Goal: Task Accomplishment & Management: Manage account settings

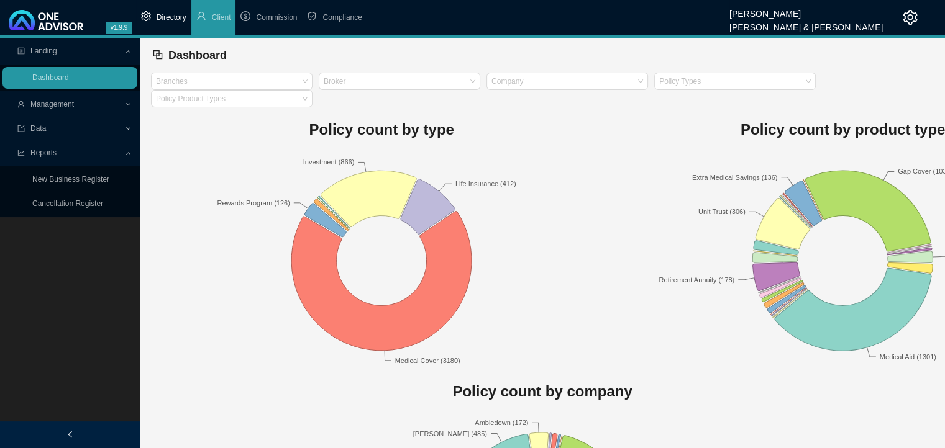
click at [166, 24] on li "Directory" at bounding box center [163, 17] width 55 height 35
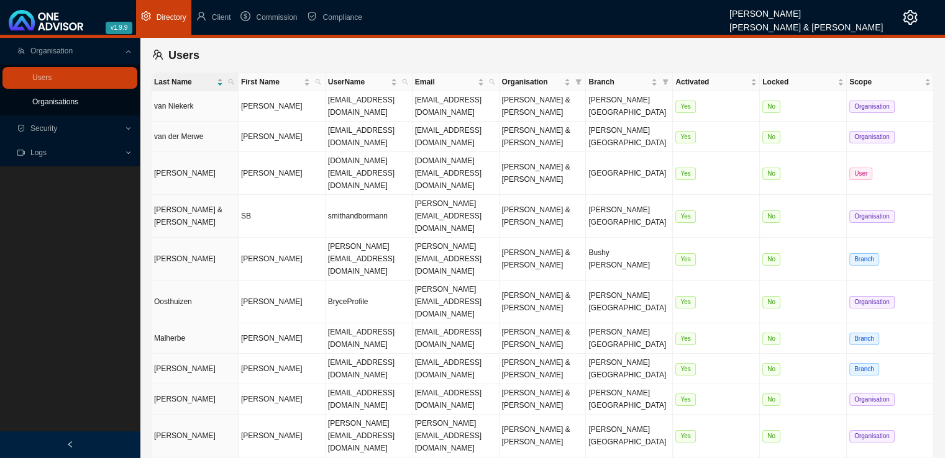
click at [58, 104] on link "Organisations" at bounding box center [55, 101] width 46 height 9
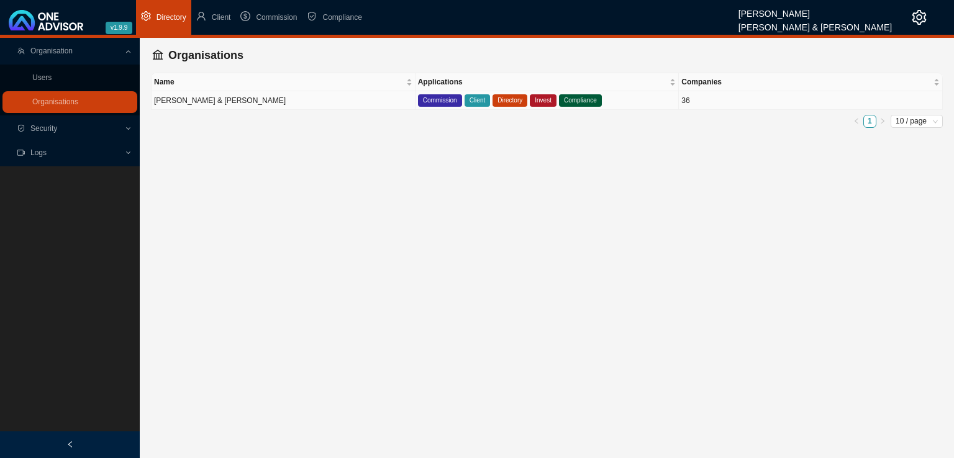
click at [222, 100] on td "[PERSON_NAME] & [PERSON_NAME]" at bounding box center [284, 100] width 264 height 19
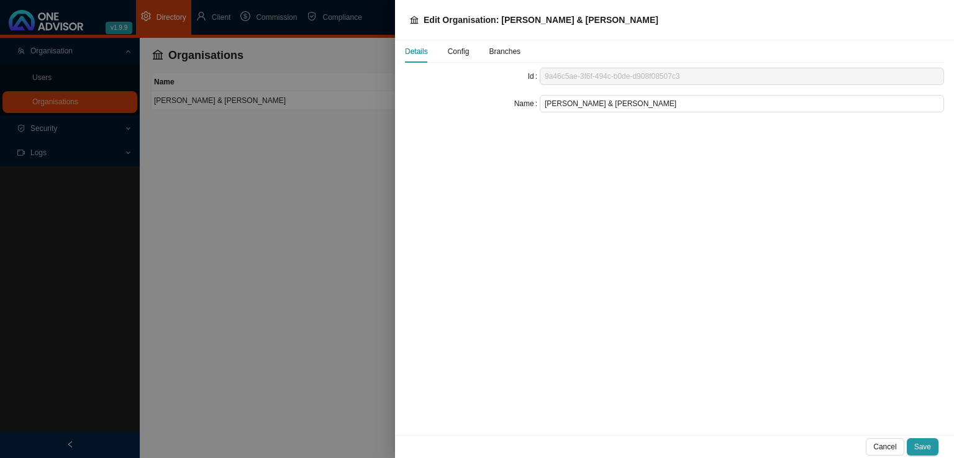
click at [451, 53] on span "Config" at bounding box center [459, 51] width 22 height 7
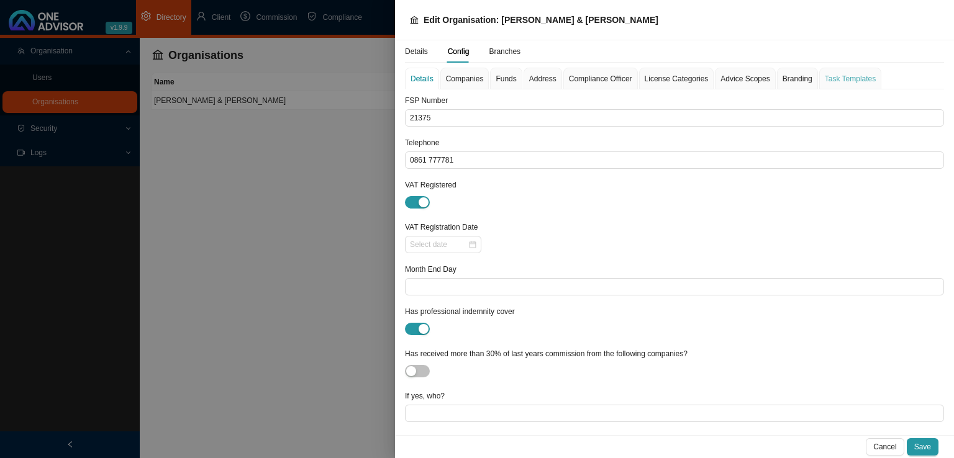
click at [825, 68] on div "Task Templates" at bounding box center [850, 79] width 62 height 22
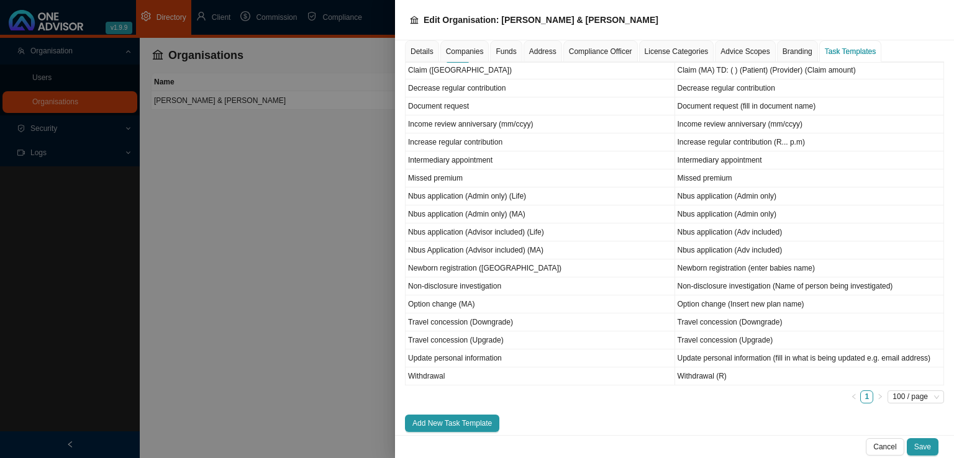
scroll to position [237, 0]
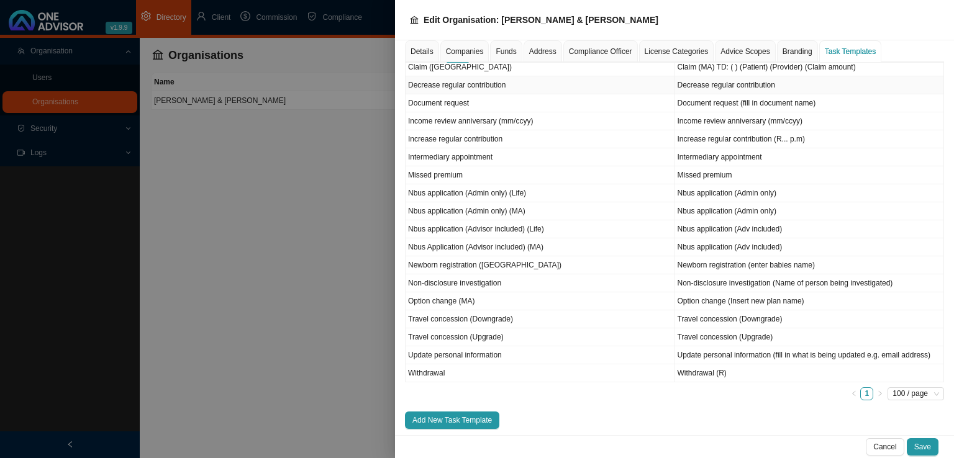
click at [494, 83] on td "Decrease regular contribution" at bounding box center [541, 85] width 270 height 18
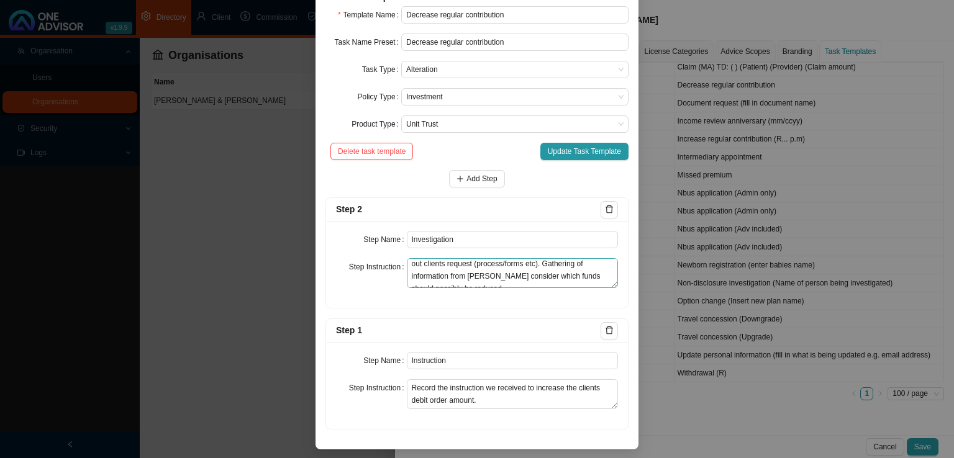
scroll to position [25, 0]
click at [509, 268] on textarea "Gathering of information from the Investment house to carry out clients request…" at bounding box center [513, 273] width 212 height 30
click at [514, 266] on textarea "Gathering of information from the Investment house to carry out clients request…" at bounding box center [513, 273] width 212 height 30
drag, startPoint x: 461, startPoint y: 279, endPoint x: 556, endPoint y: 276, distance: 95.1
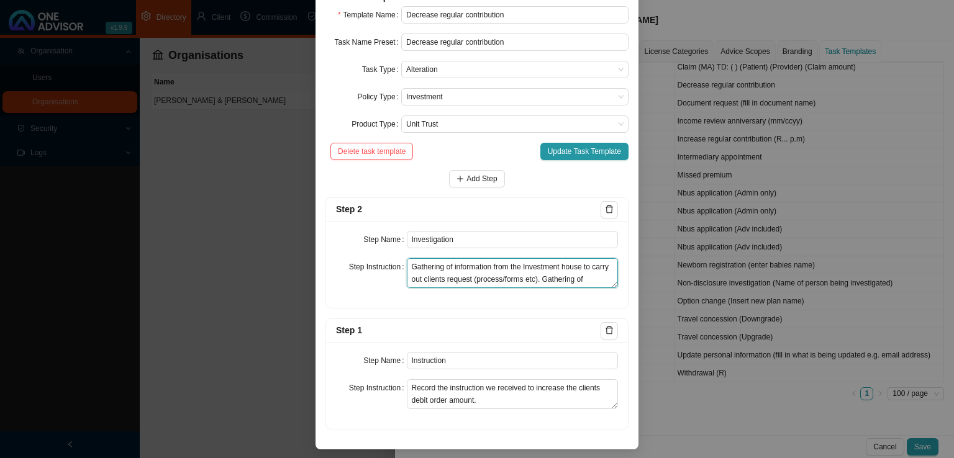
click at [556, 276] on textarea "Gathering of information from the Investment house to carry out clients request…" at bounding box center [513, 273] width 212 height 30
type textarea "Gathering of information from the Investment house to carry out clients request…"
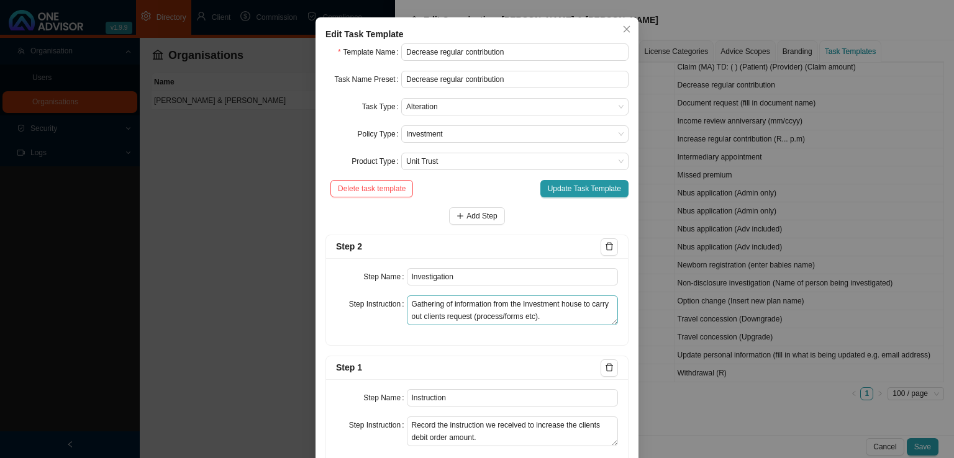
scroll to position [82, 0]
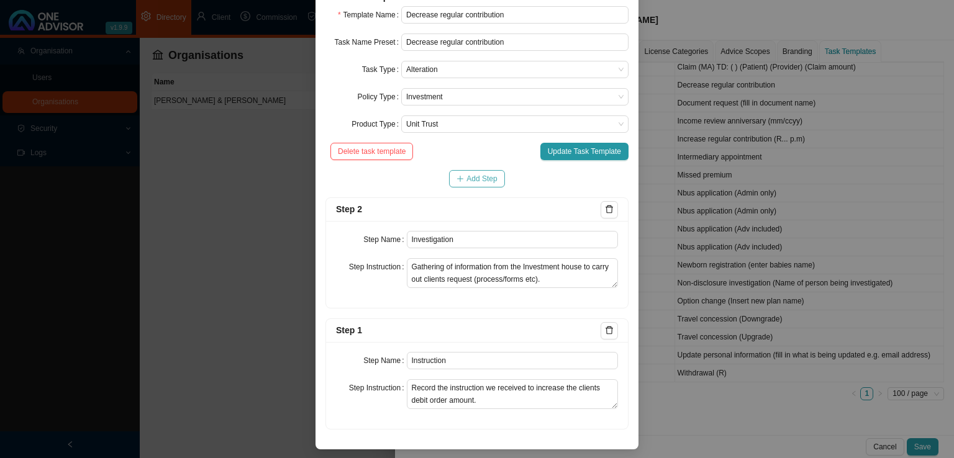
click at [484, 182] on span "Add Step" at bounding box center [481, 179] width 30 height 12
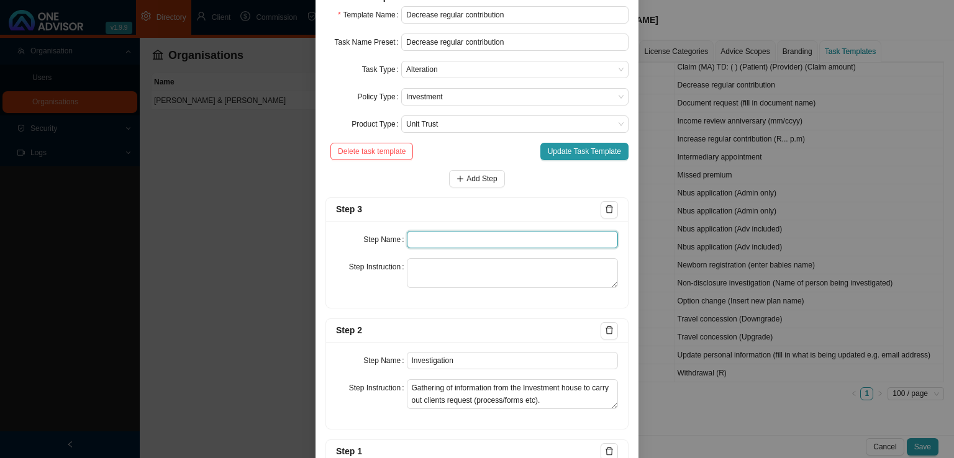
click at [438, 240] on input "text" at bounding box center [513, 239] width 212 height 17
type input "Paperwork"
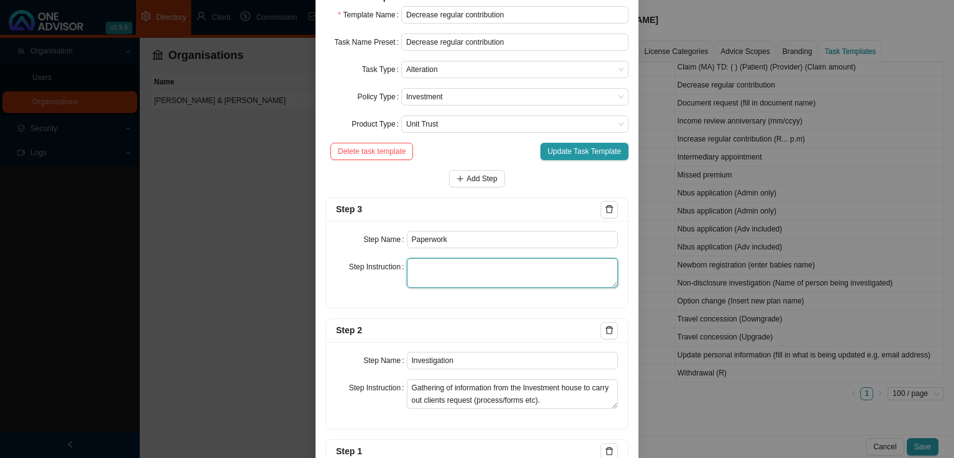
click at [437, 274] on textarea at bounding box center [513, 273] width 212 height 30
paste textarea "Record the back and forth of any documentation (if any) that needs to be gather…"
type textarea "Record the back and forth of any documentation (if any) that needs to be gather…"
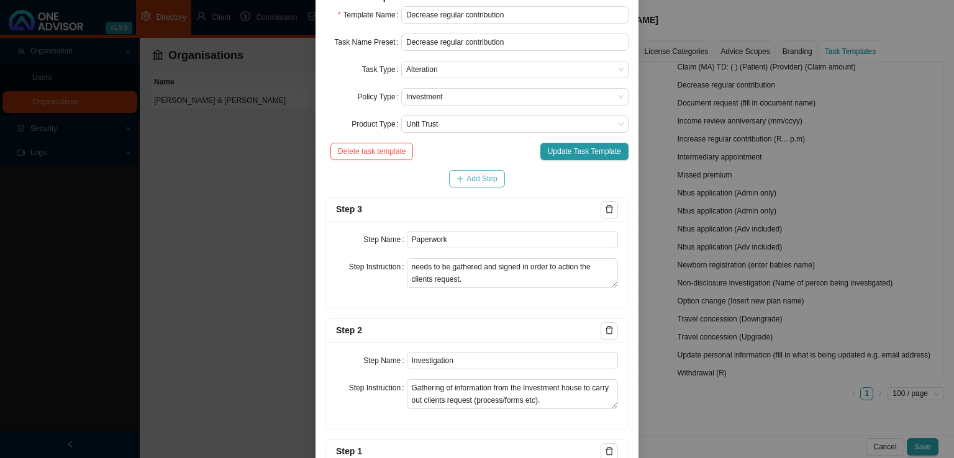
click at [479, 176] on span "Add Step" at bounding box center [481, 179] width 30 height 12
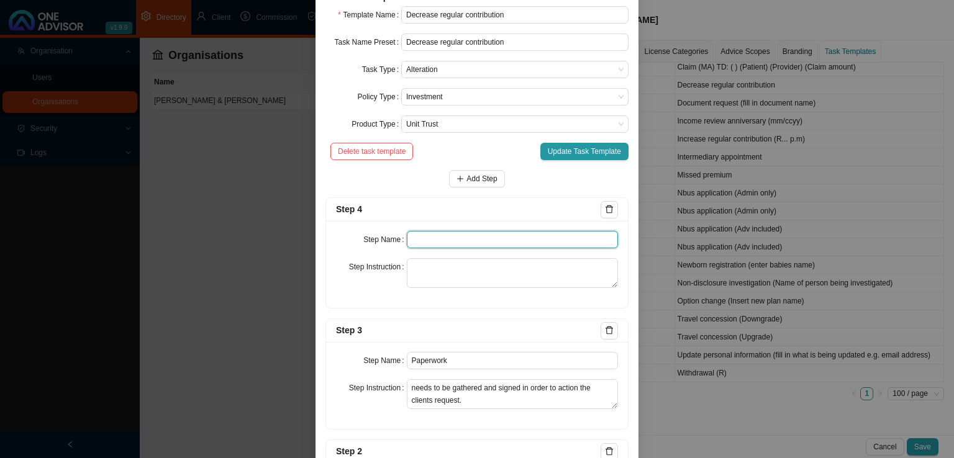
click at [442, 235] on input "text" at bounding box center [513, 239] width 212 height 17
type input "Submission"
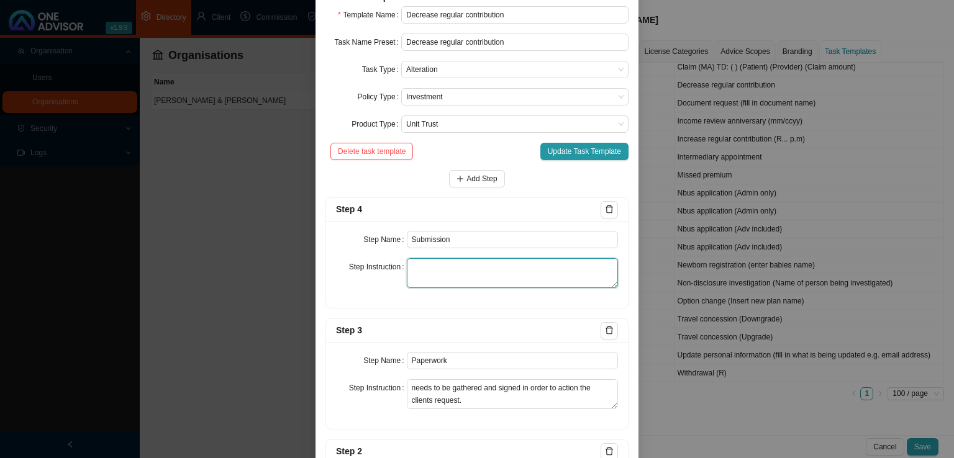
click at [425, 275] on textarea at bounding box center [513, 273] width 212 height 30
paste textarea "Record the online transaction carried out (snippets) and or paperwork submitted…"
type textarea "Record the online transaction carried out (snippets) and or paperwork submitted…"
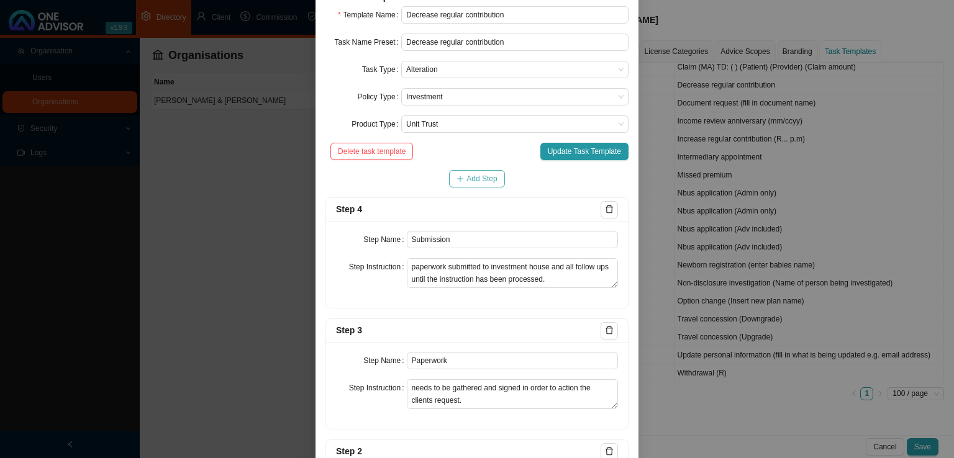
click at [464, 171] on button "Add Step" at bounding box center [476, 178] width 55 height 17
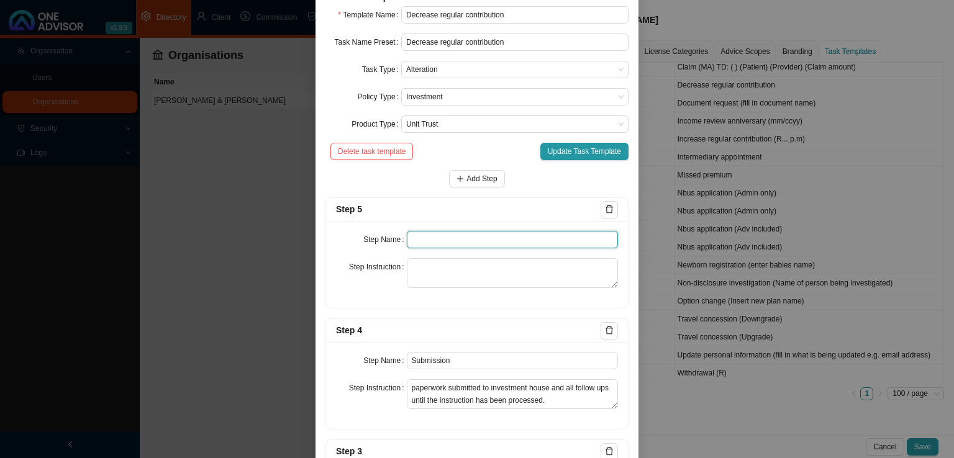
click at [447, 242] on input "text" at bounding box center [513, 239] width 212 height 17
type input "Confirmation of works done"
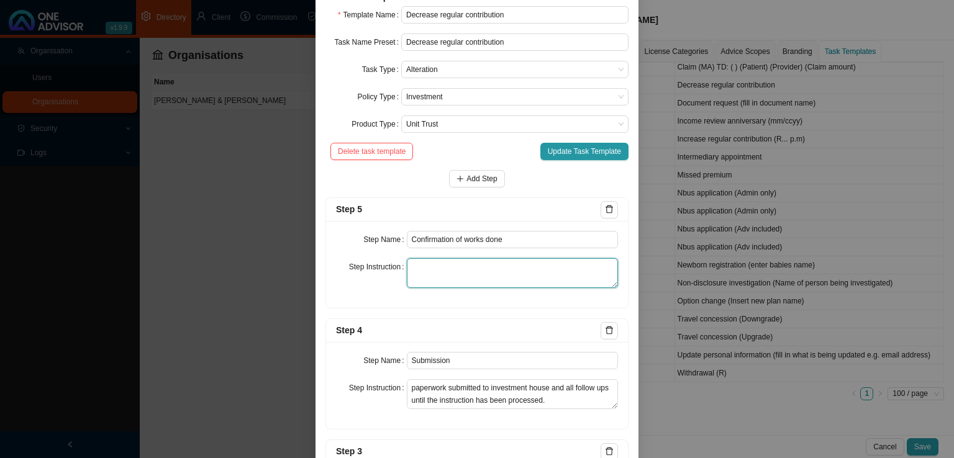
click at [479, 264] on textarea at bounding box center [513, 273] width 212 height 30
paste textarea "Email the client confirmation that their debit order amount has been decreased.…"
type textarea "Email the client confirmation that their debit order amount has been decreased.…"
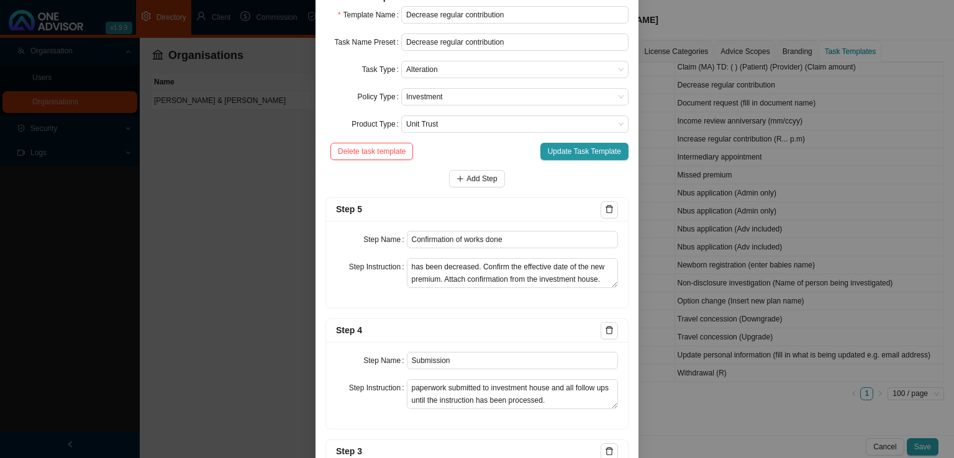
click at [474, 179] on span "Add Step" at bounding box center [481, 179] width 30 height 12
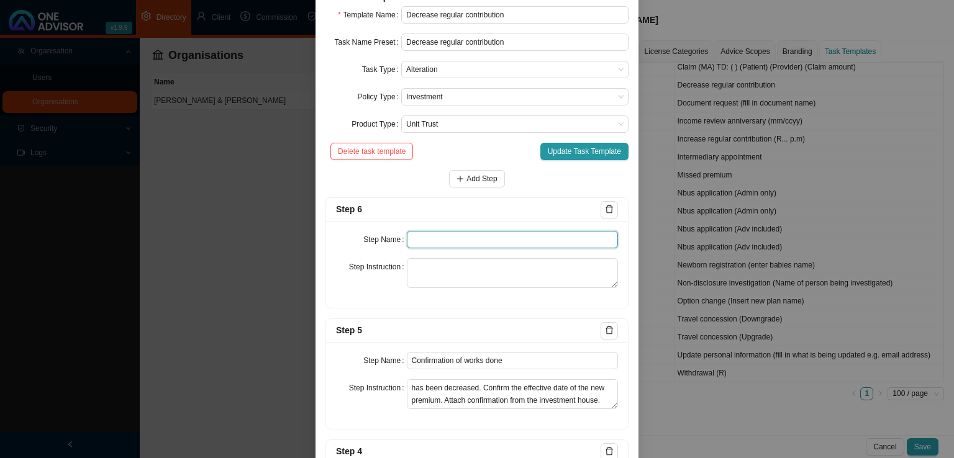
click at [445, 237] on input "text" at bounding box center [513, 239] width 212 height 17
type input "Update policy schedule"
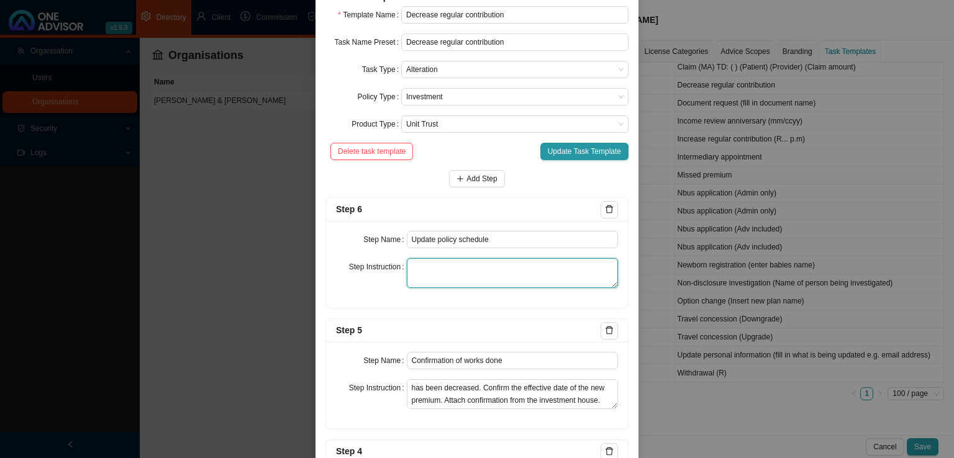
click at [444, 271] on textarea at bounding box center [513, 273] width 212 height 30
paste textarea "Update the investment schedule with the new debit order amount. Attach a copy o…"
type textarea "Update the investment schedule with the new debit order amount. Attach a copy o…"
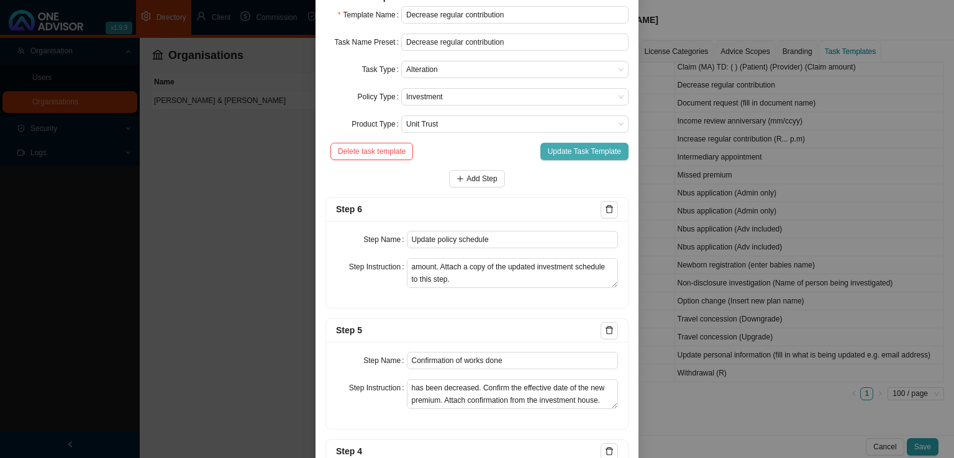
click at [583, 147] on span "Update Task Template" at bounding box center [584, 151] width 73 height 12
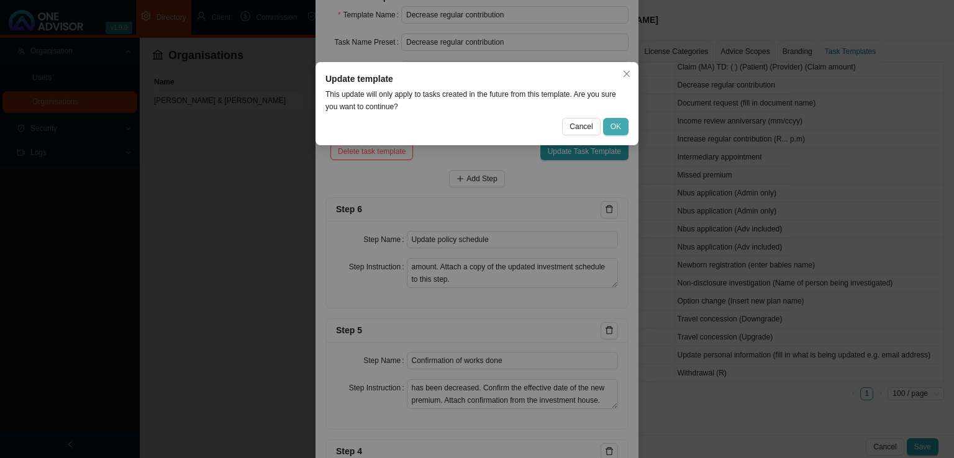
click at [616, 127] on span "OK" at bounding box center [615, 126] width 11 height 12
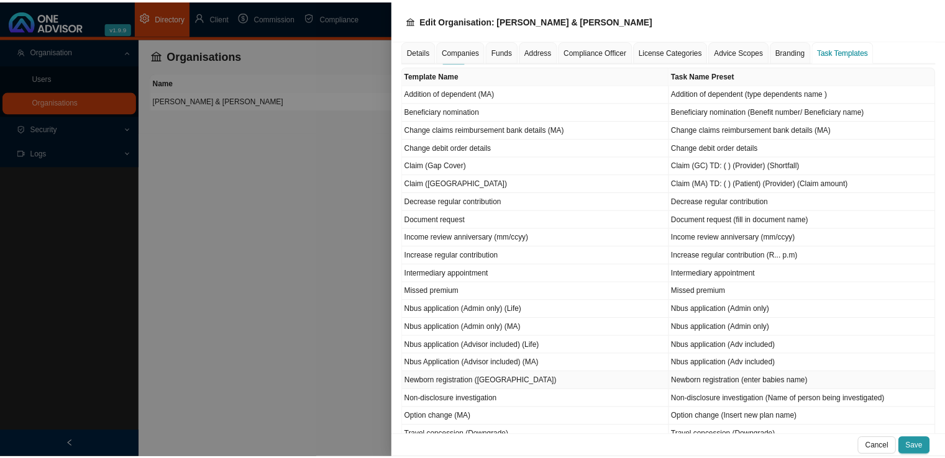
scroll to position [113, 0]
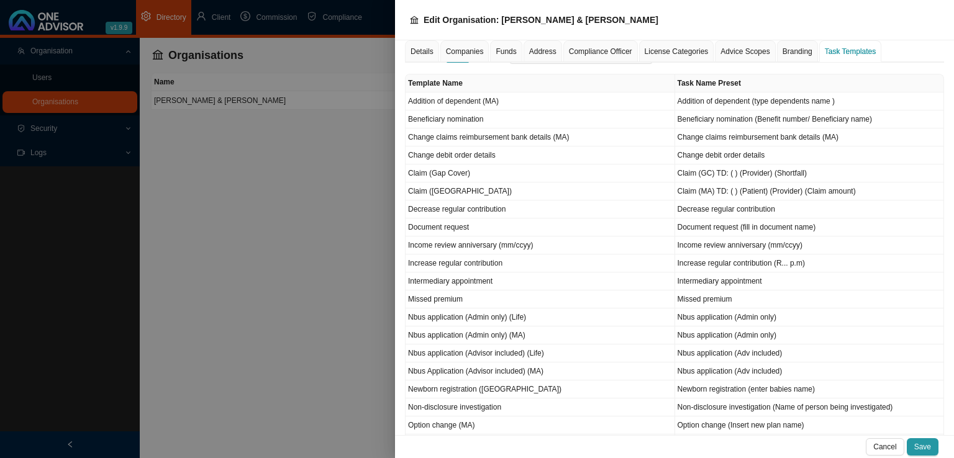
click at [298, 237] on div at bounding box center [477, 229] width 954 height 458
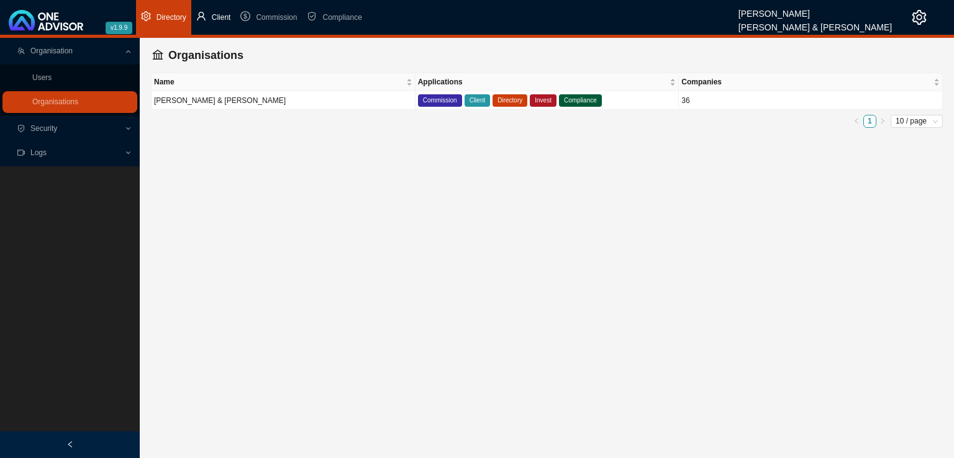
click at [208, 18] on li "Client" at bounding box center [213, 17] width 45 height 35
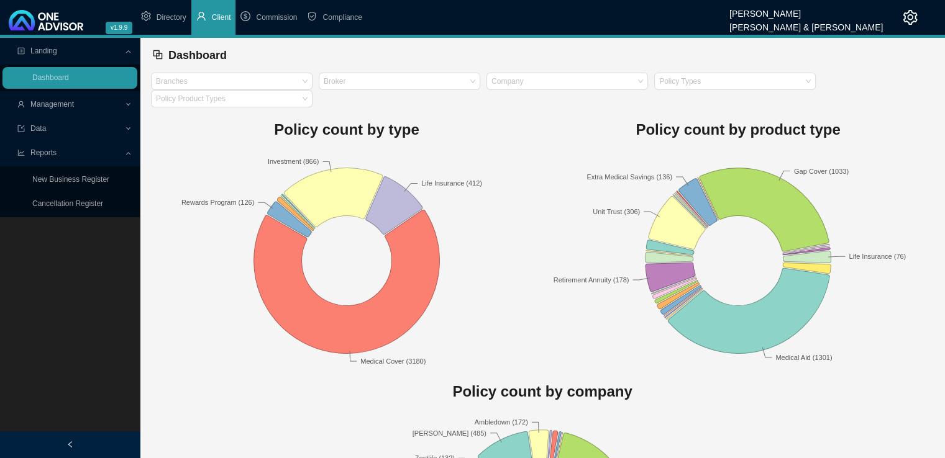
click at [52, 106] on span "Management" at bounding box center [51, 104] width 43 height 9
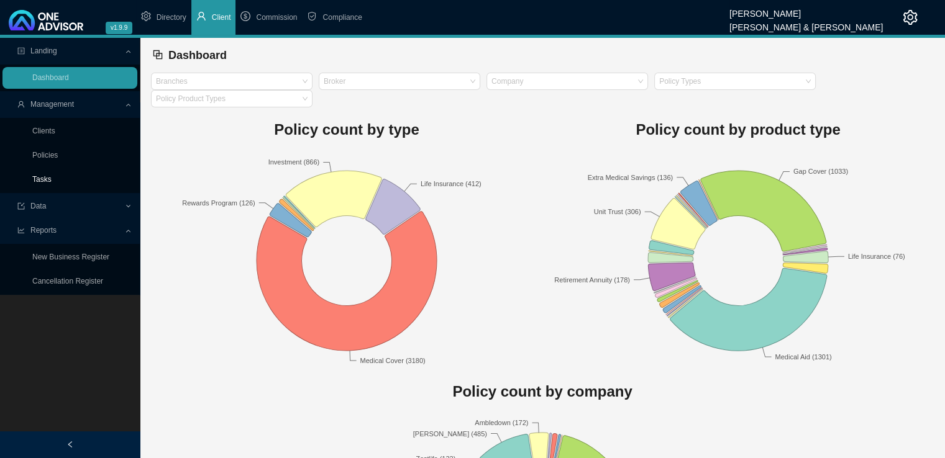
click at [40, 175] on link "Tasks" at bounding box center [41, 179] width 19 height 9
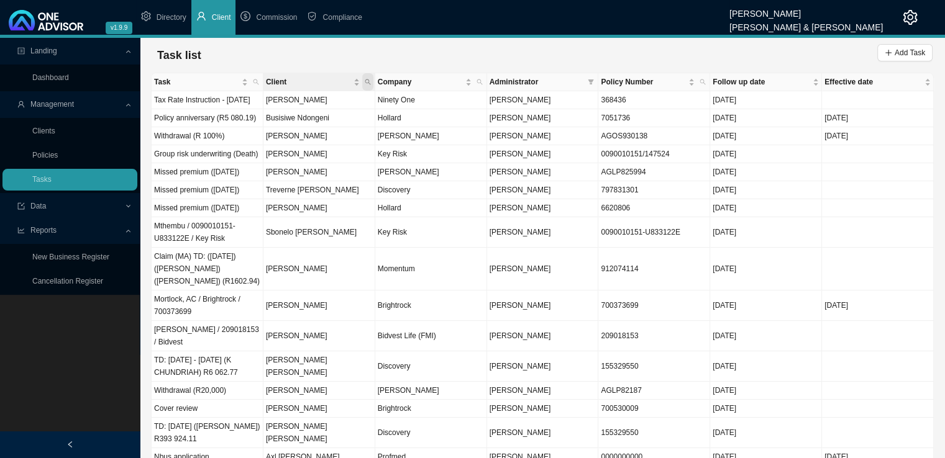
click at [367, 80] on icon "search" at bounding box center [368, 82] width 6 height 6
click at [591, 83] on icon "filter" at bounding box center [590, 82] width 6 height 6
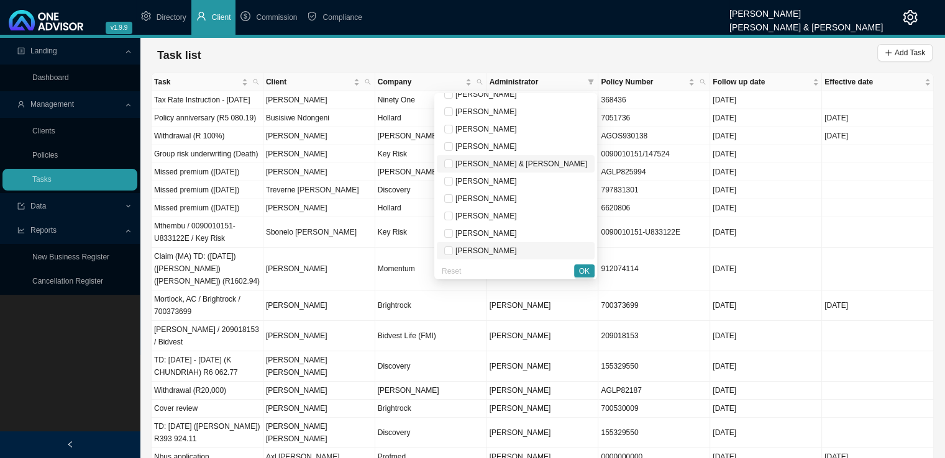
scroll to position [124, 0]
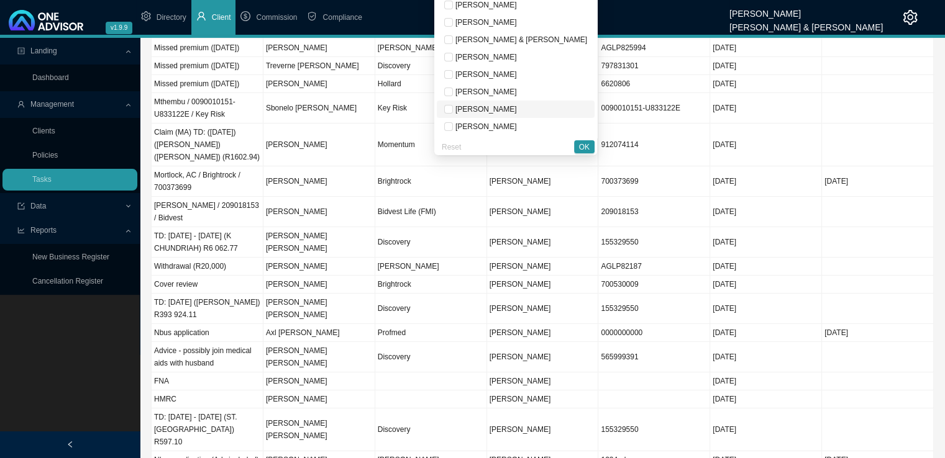
click at [507, 106] on span "[PERSON_NAME]" at bounding box center [485, 109] width 64 height 9
checkbox input "true"
click at [581, 149] on span "OK" at bounding box center [584, 147] width 11 height 12
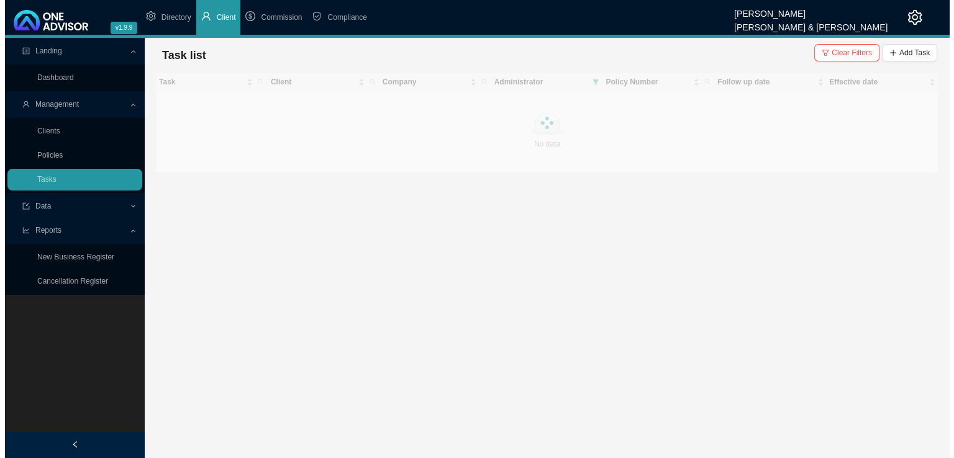
scroll to position [0, 0]
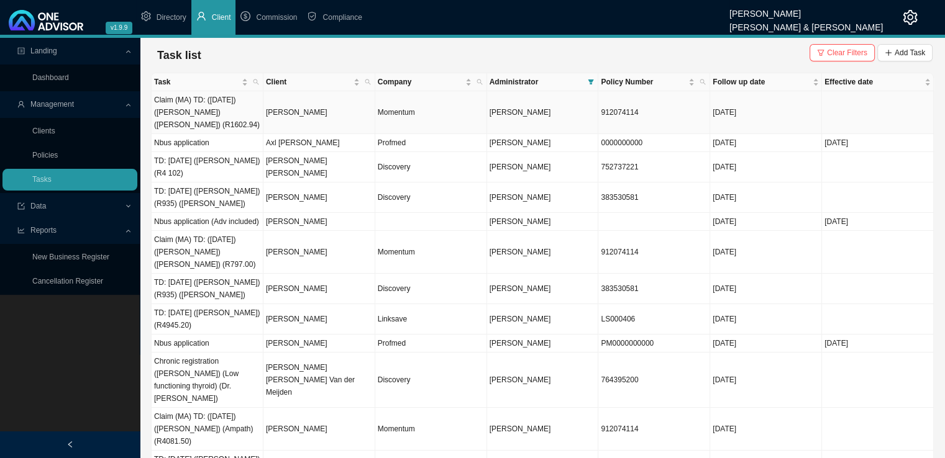
click at [315, 105] on td "[PERSON_NAME]" at bounding box center [319, 112] width 112 height 43
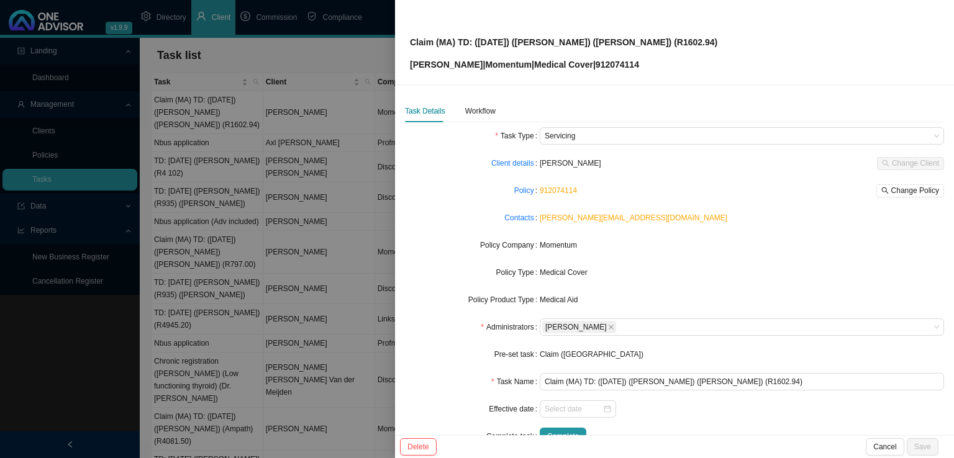
click at [218, 112] on div at bounding box center [477, 229] width 954 height 458
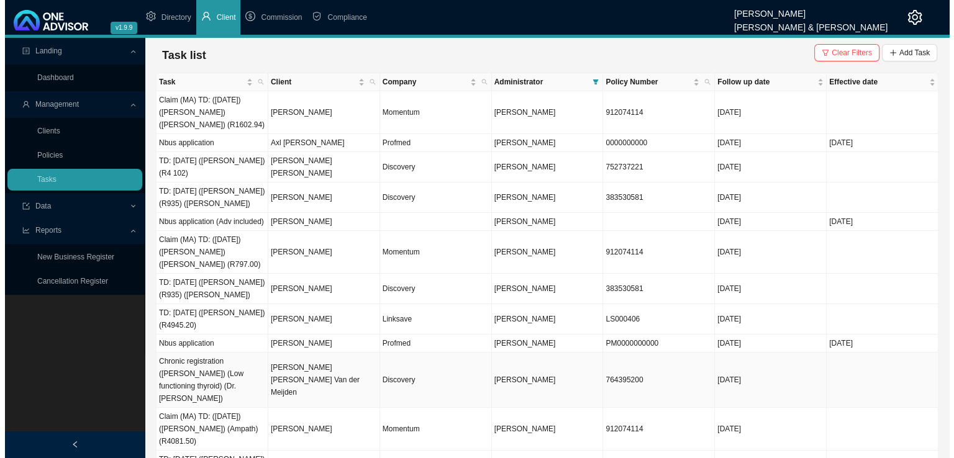
scroll to position [62, 0]
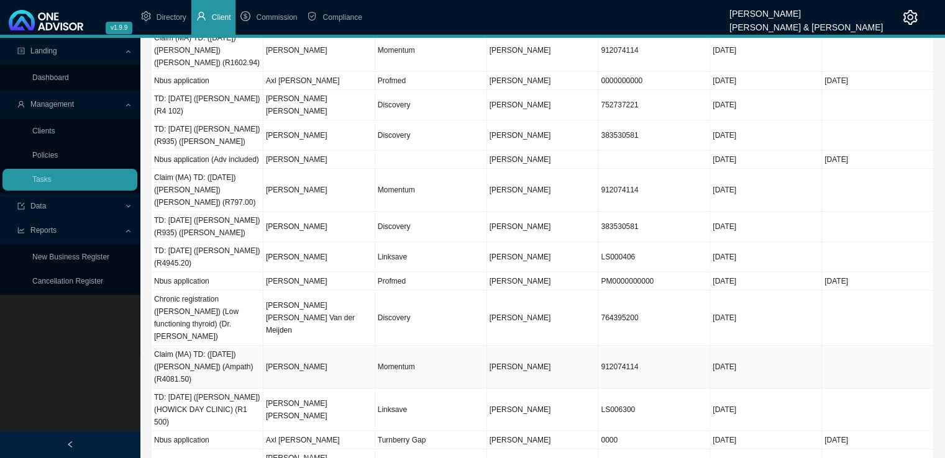
click at [308, 346] on td "[PERSON_NAME]" at bounding box center [319, 367] width 112 height 43
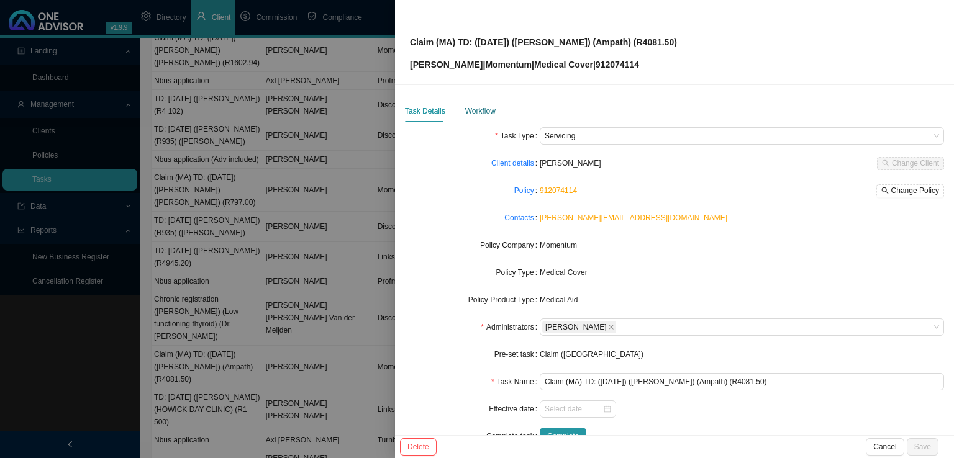
click at [487, 107] on div "Workflow" at bounding box center [480, 111] width 30 height 12
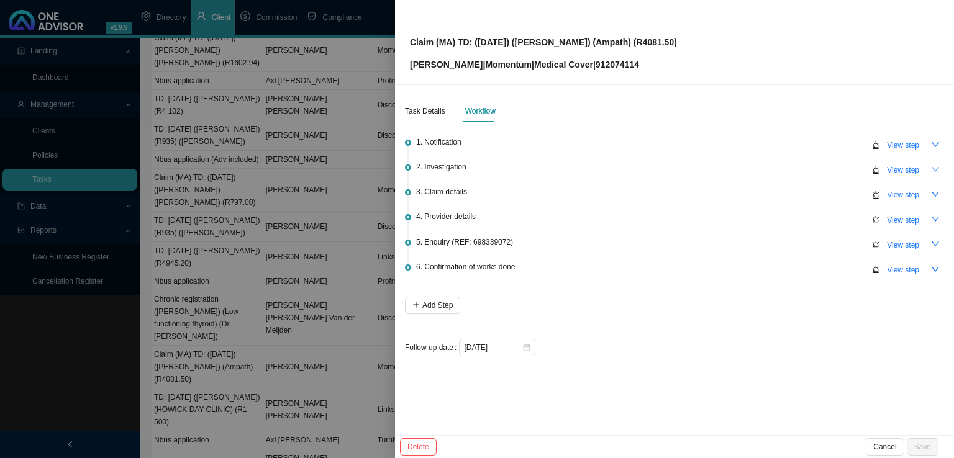
click at [934, 172] on icon "down" at bounding box center [935, 169] width 9 height 9
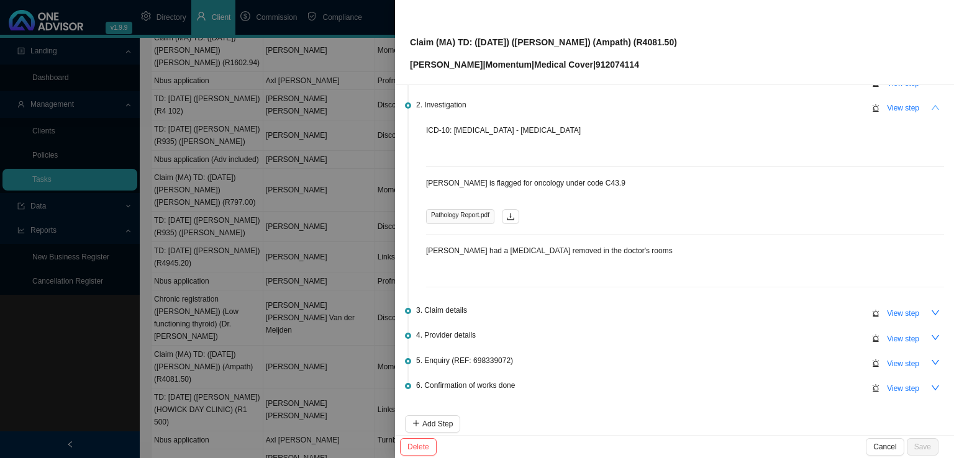
click at [453, 217] on span "Pathology Report.pdf" at bounding box center [460, 216] width 68 height 15
click at [507, 214] on icon "download" at bounding box center [510, 216] width 9 height 9
click at [931, 309] on icon "down" at bounding box center [935, 313] width 9 height 9
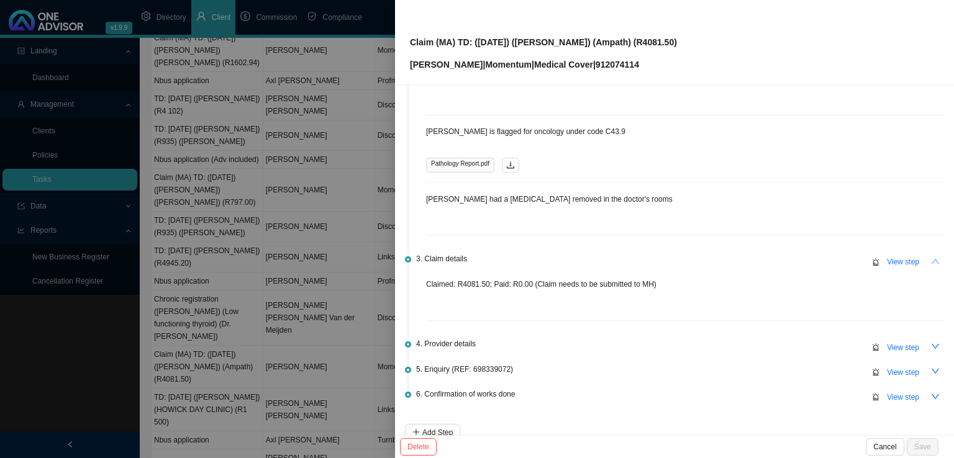
scroll to position [180, 0]
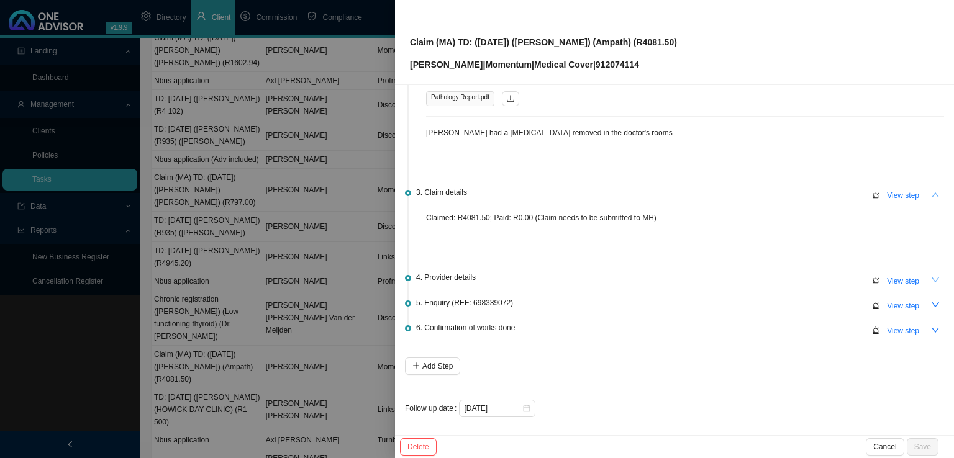
click at [931, 276] on icon "down" at bounding box center [935, 280] width 9 height 9
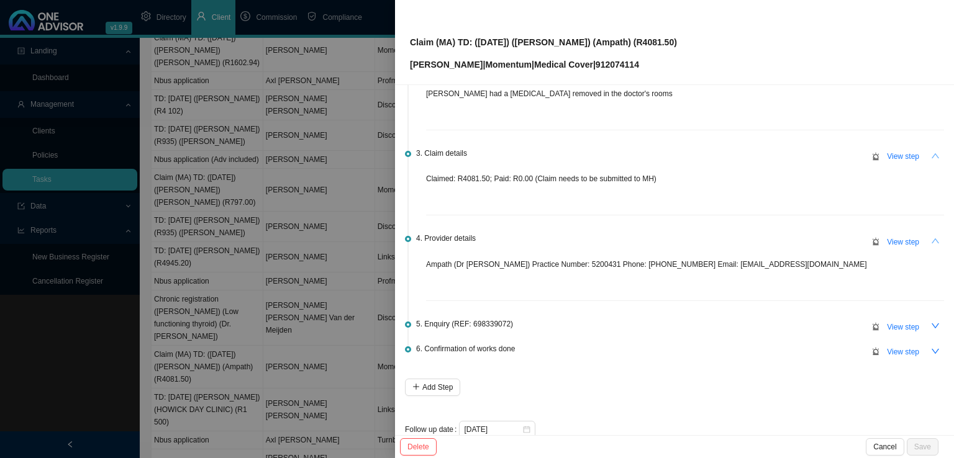
scroll to position [240, 0]
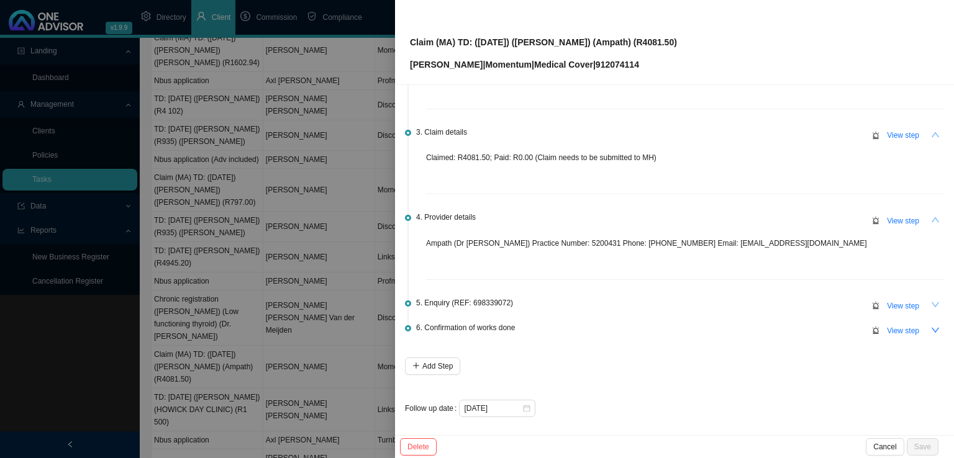
click at [931, 302] on icon "down" at bounding box center [935, 305] width 9 height 9
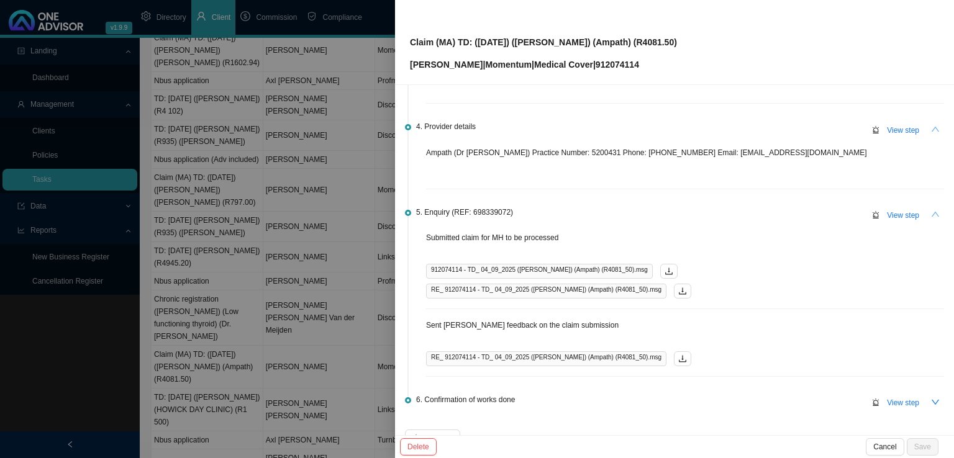
scroll to position [365, 0]
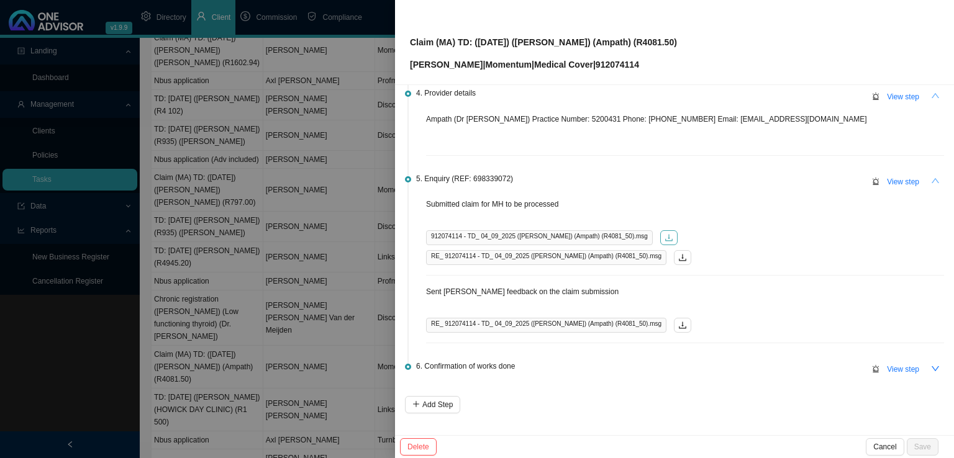
click at [665, 238] on icon "download" at bounding box center [668, 237] width 7 height 7
click at [194, 150] on div at bounding box center [477, 229] width 954 height 458
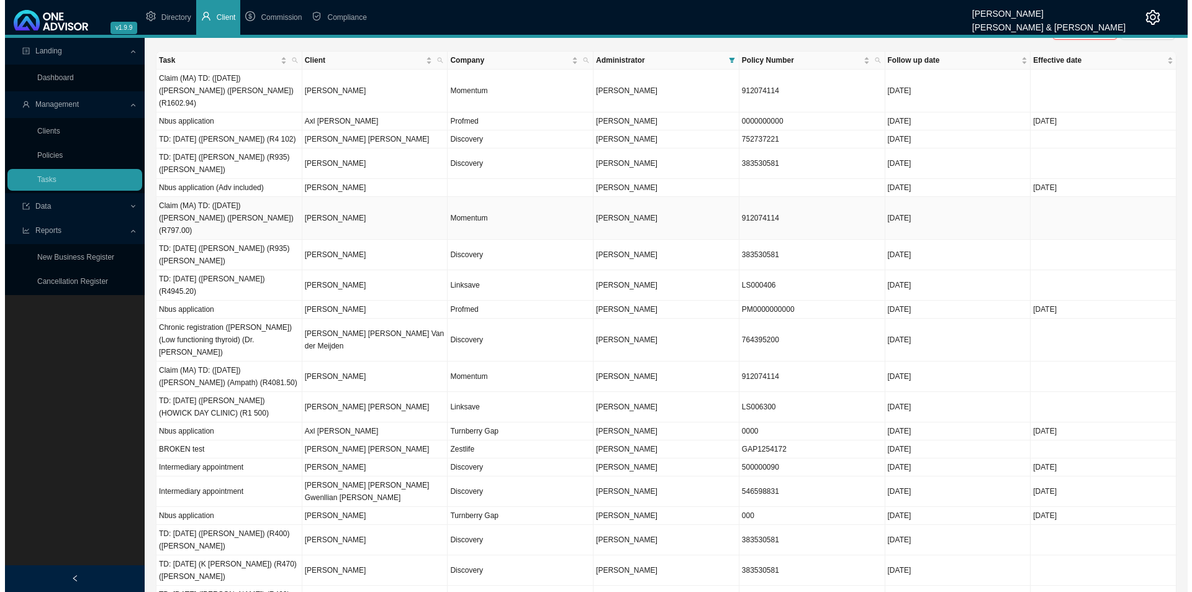
scroll to position [0, 0]
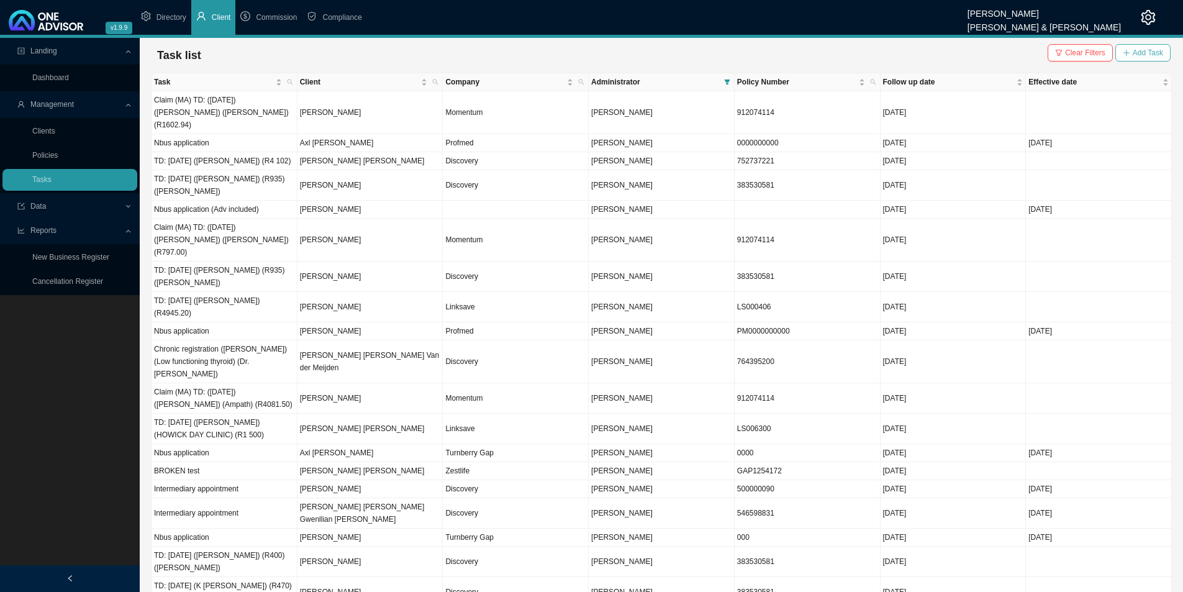
click at [953, 58] on span "Add Task" at bounding box center [1148, 53] width 30 height 12
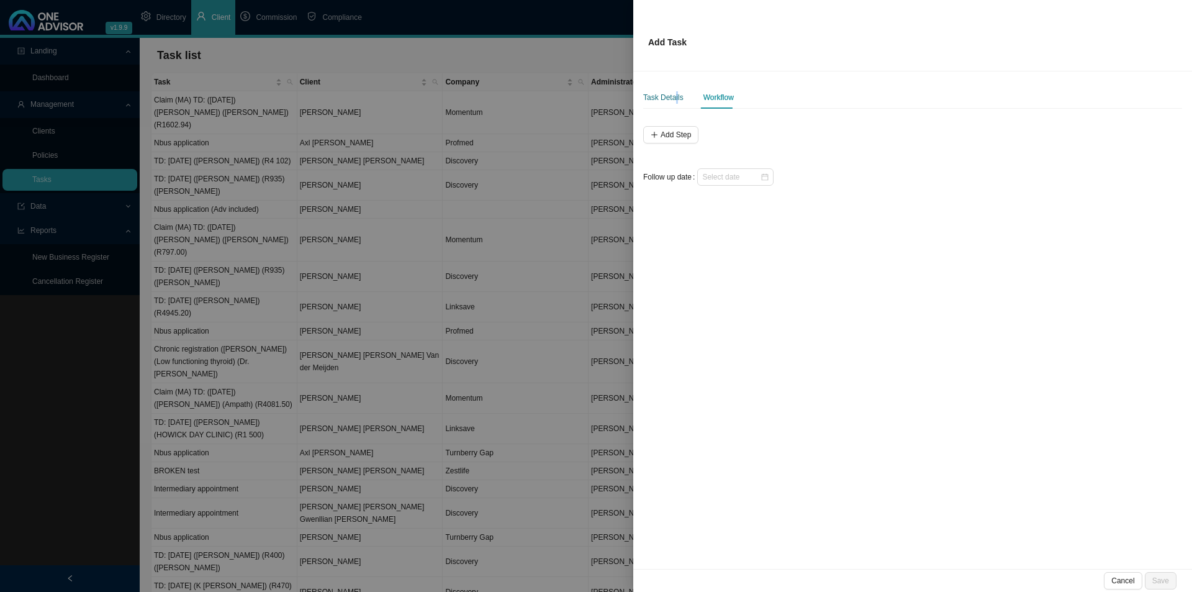
click at [676, 94] on div "Task Details" at bounding box center [663, 97] width 40 height 12
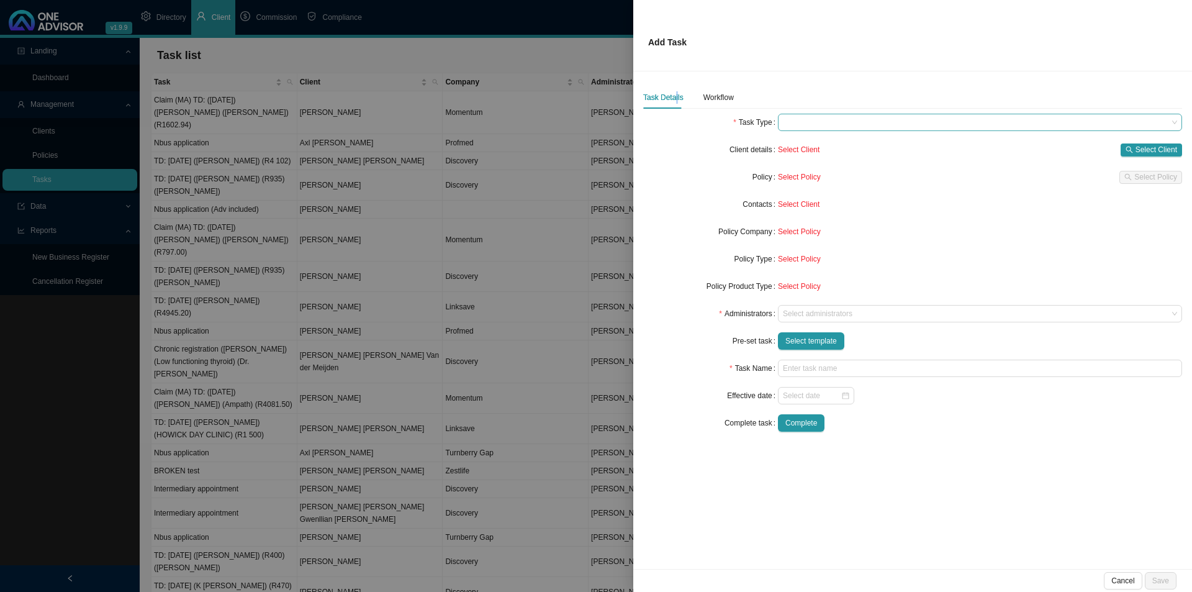
click at [843, 122] on span at bounding box center [980, 122] width 394 height 16
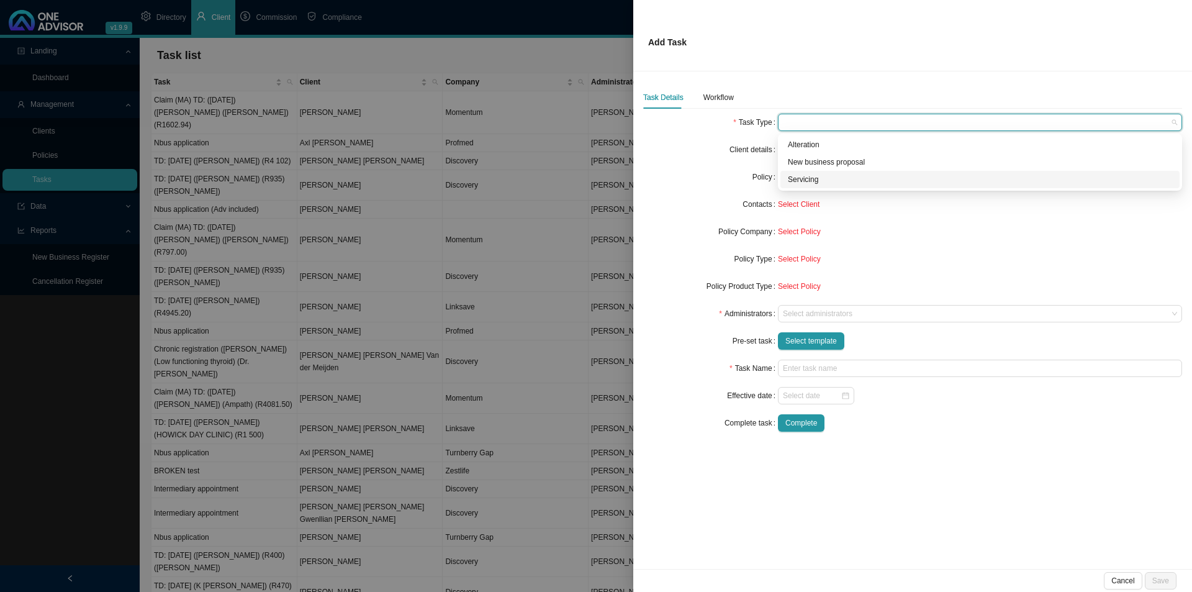
click at [820, 178] on div "Servicing" at bounding box center [980, 179] width 384 height 12
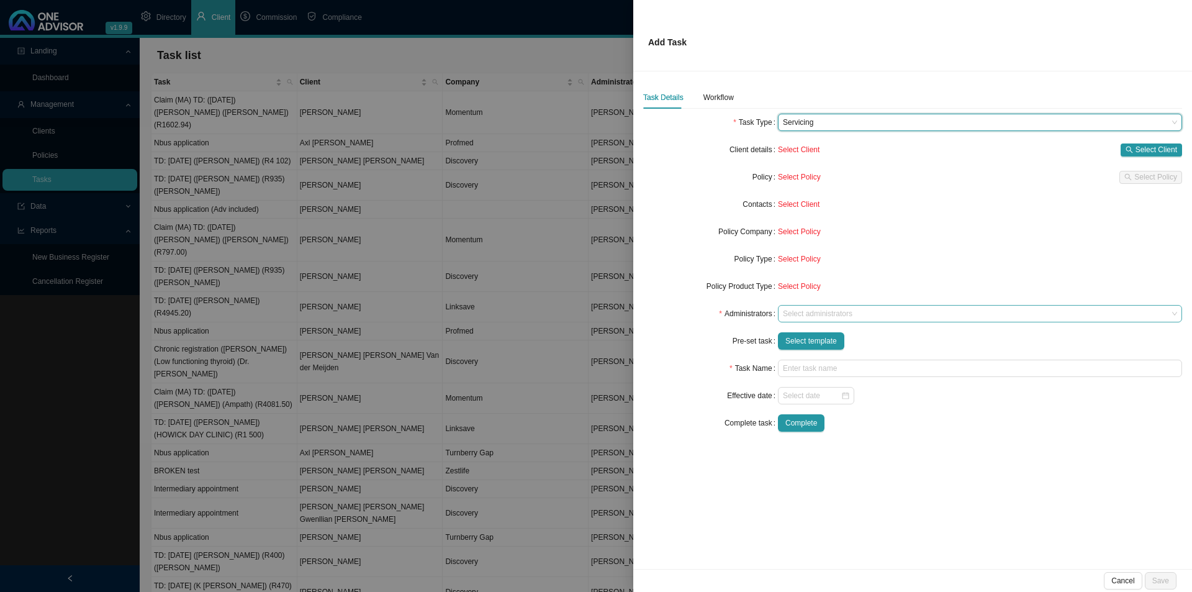
click at [832, 309] on div at bounding box center [975, 313] width 388 height 9
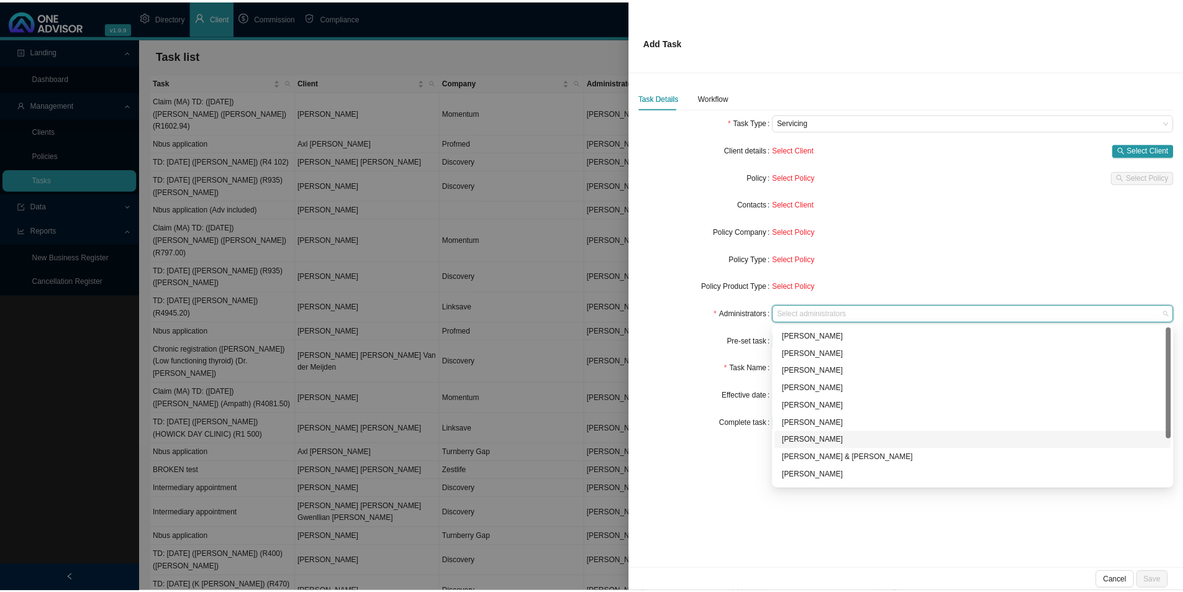
scroll to position [62, 0]
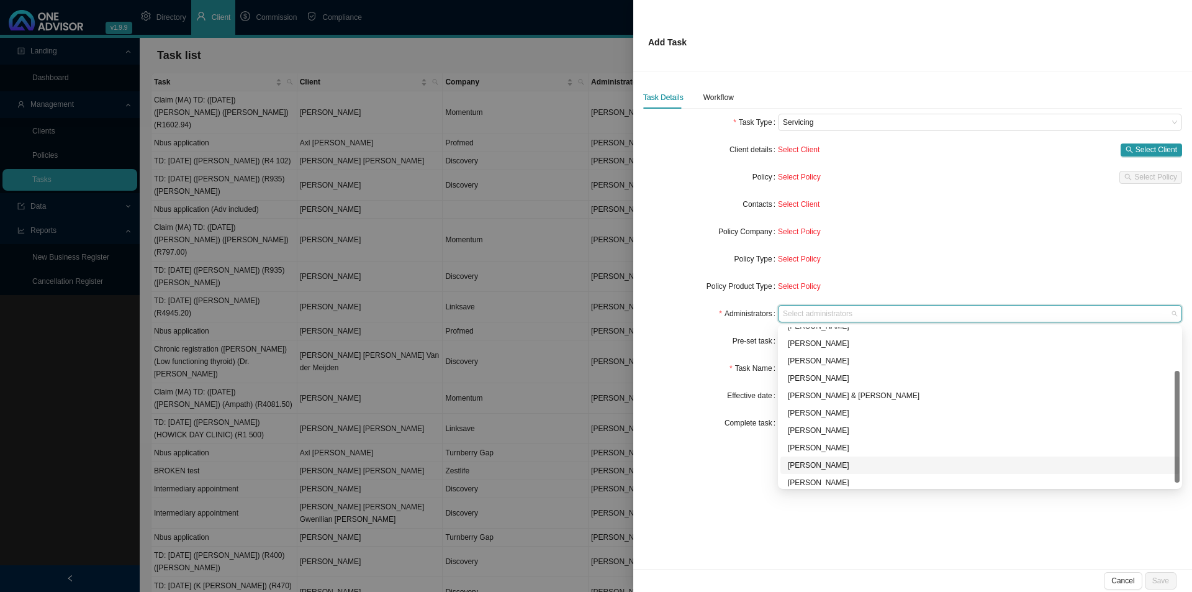
click at [842, 458] on div "[PERSON_NAME]" at bounding box center [980, 465] width 384 height 12
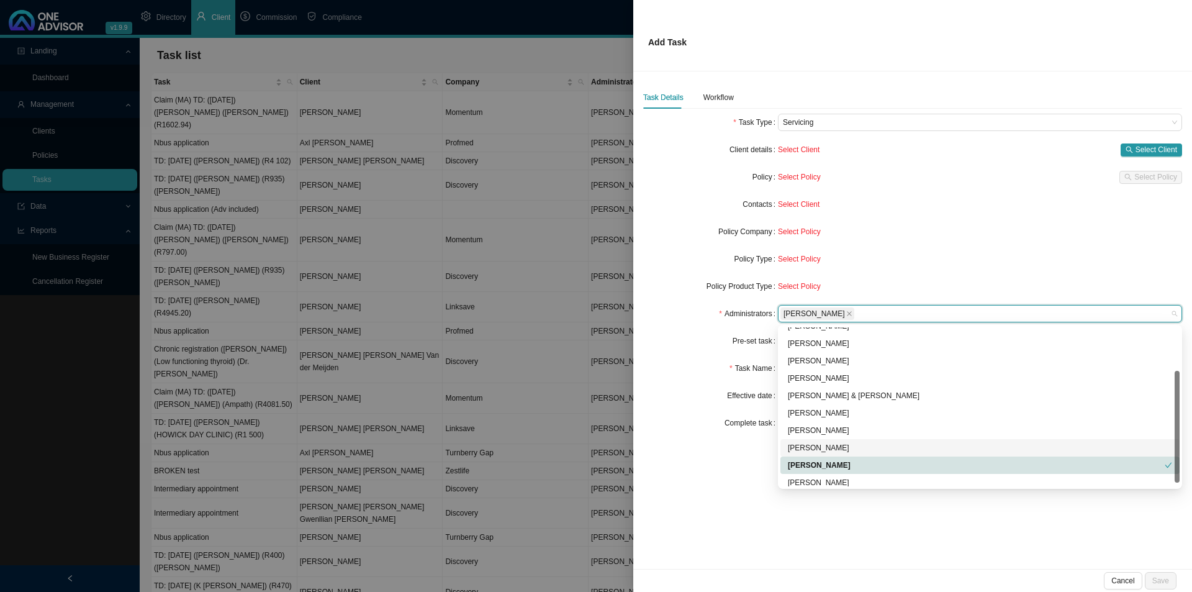
click at [691, 424] on div "Complete task" at bounding box center [710, 422] width 135 height 17
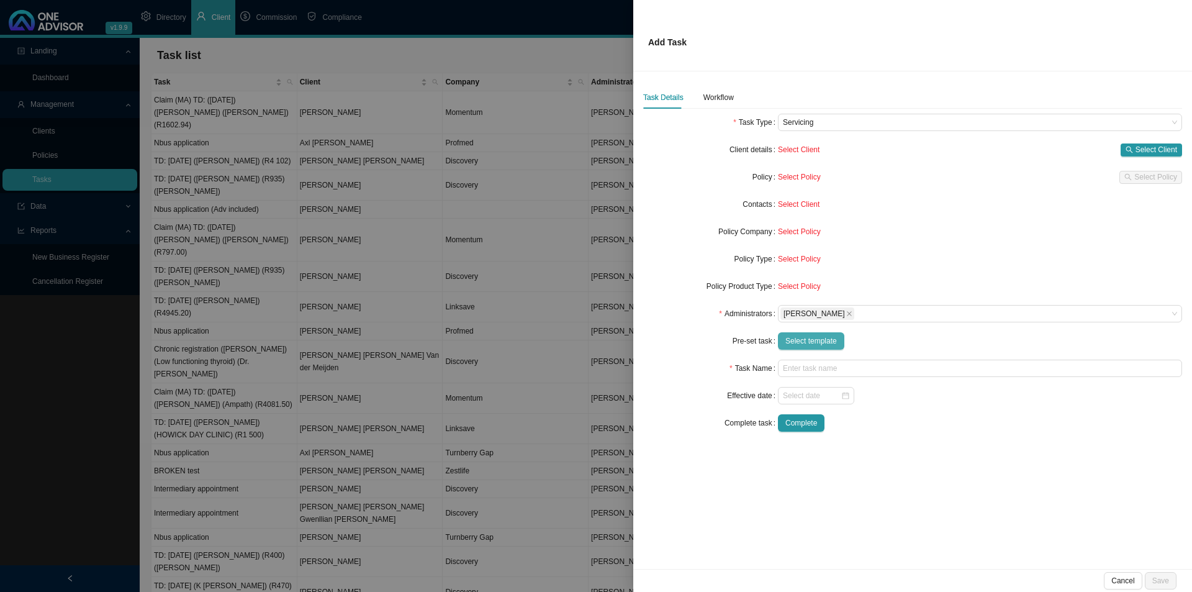
click at [814, 344] on span "Select template" at bounding box center [812, 341] width 52 height 12
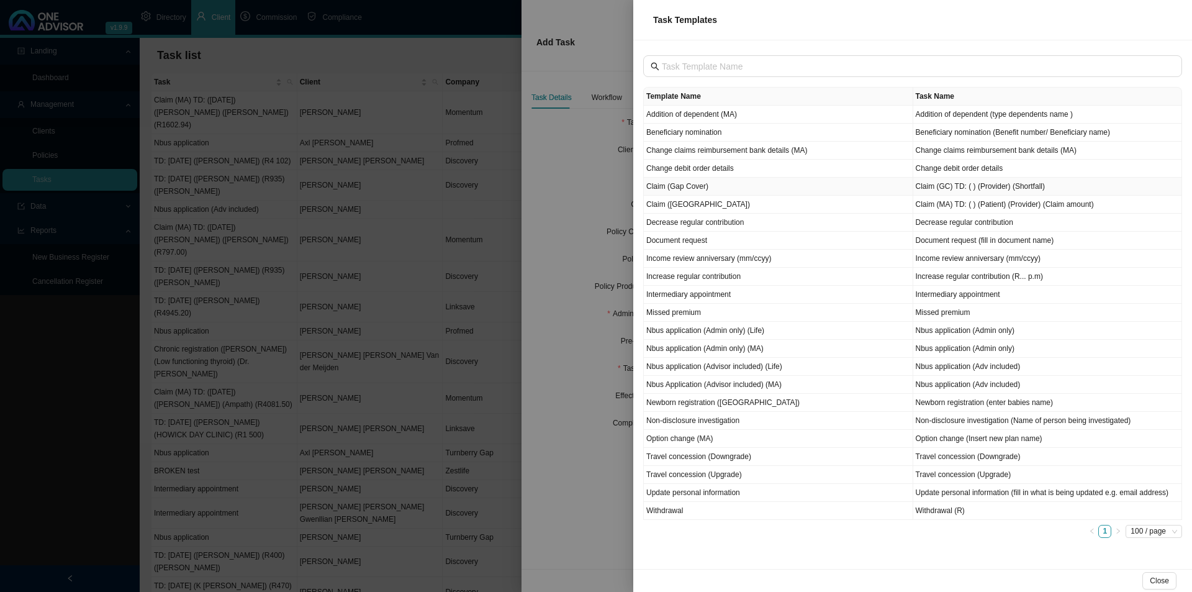
click at [703, 190] on td "Claim (Gap Cover)" at bounding box center [779, 187] width 270 height 18
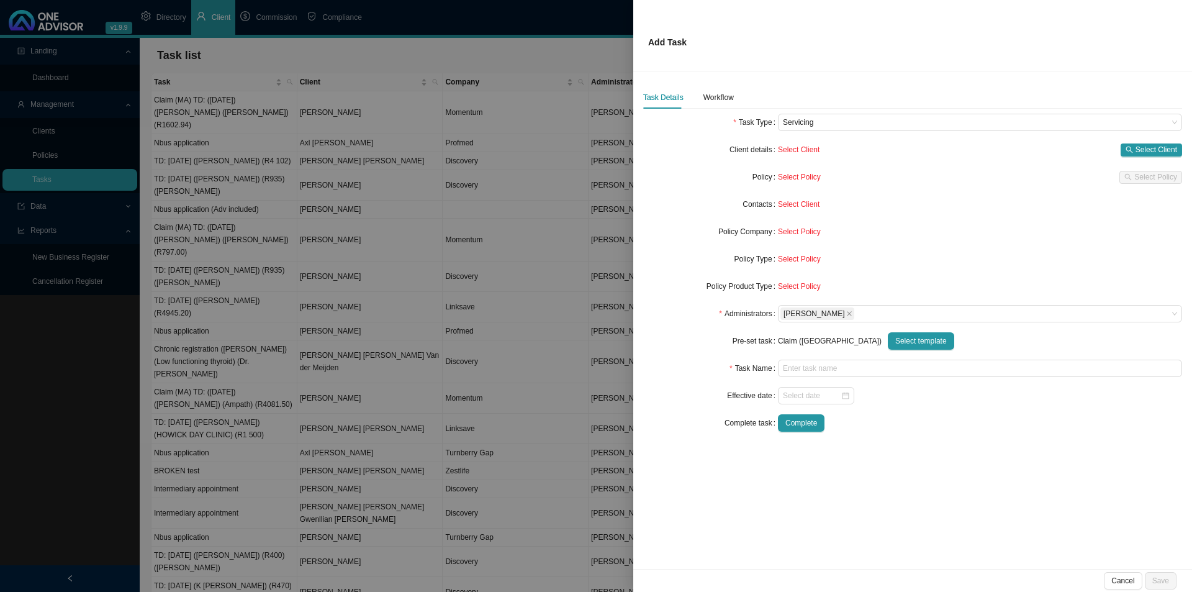
type input "Claim (GC) TD: ( ) (Provider) (Shortfall)"
click at [722, 91] on div "Workflow" at bounding box center [719, 97] width 30 height 22
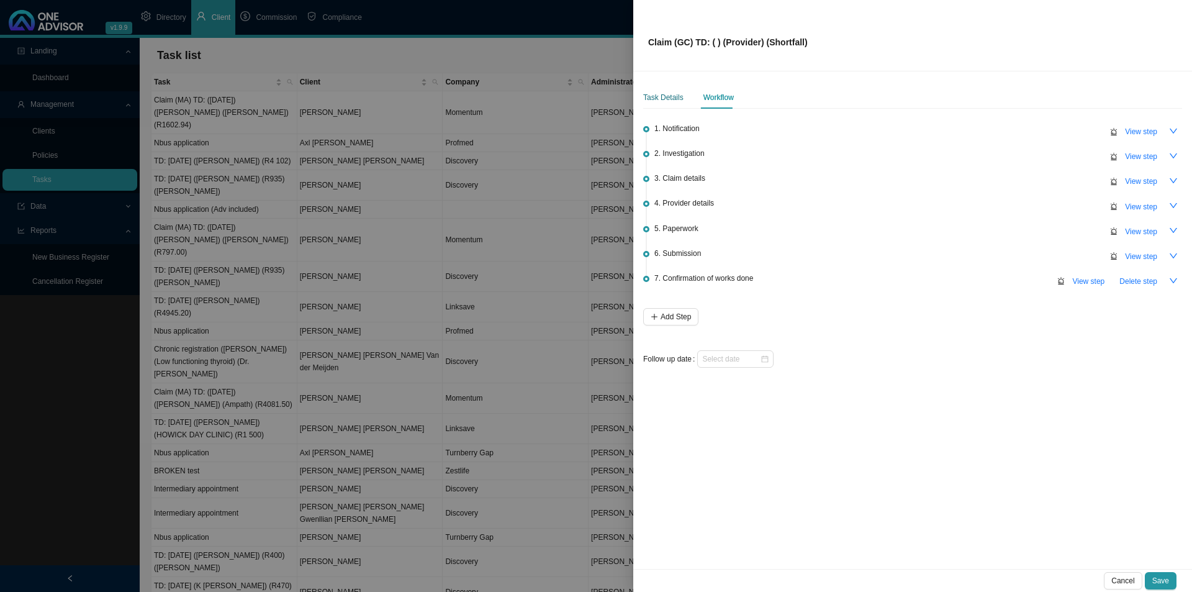
click at [658, 93] on div "Task Details" at bounding box center [663, 97] width 40 height 12
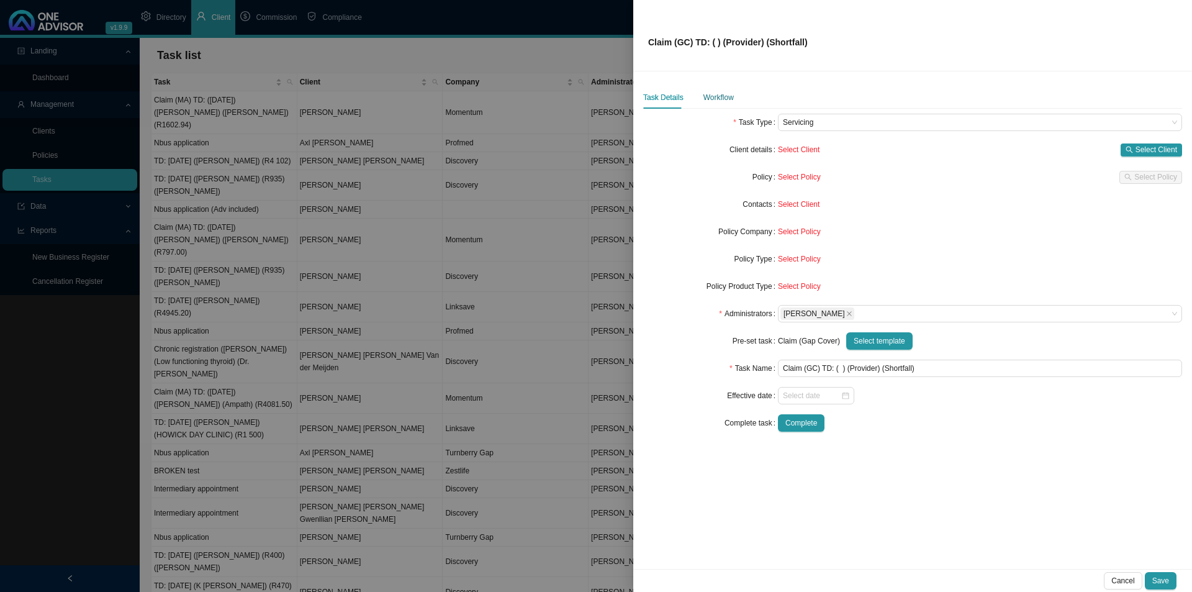
click at [717, 94] on div "Workflow" at bounding box center [719, 97] width 30 height 12
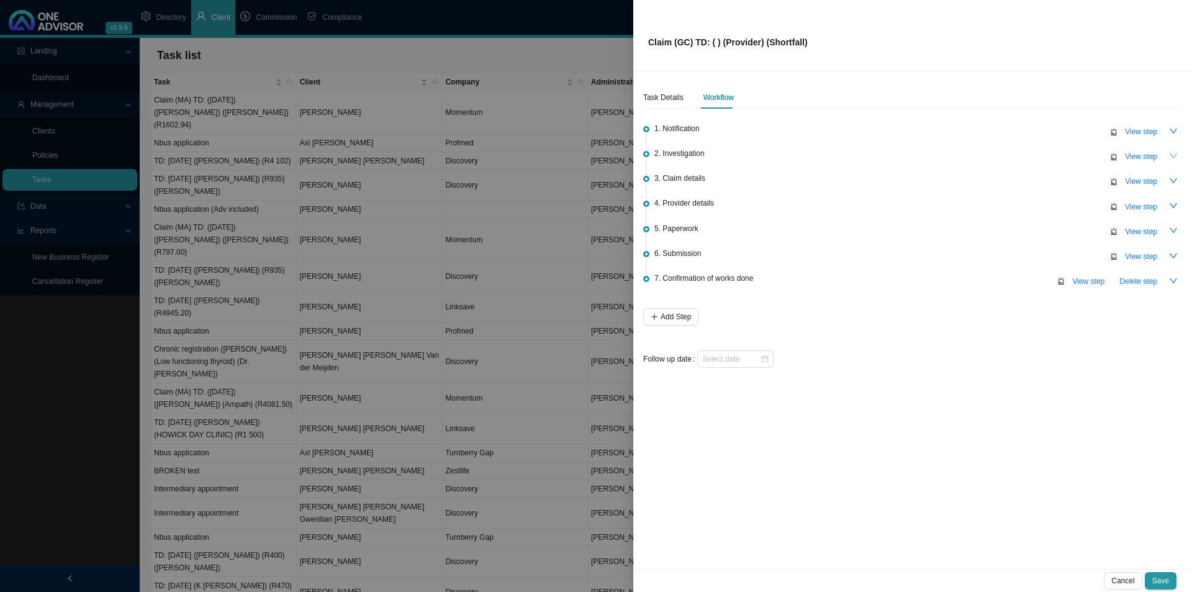
click at [953, 158] on icon "down" at bounding box center [1173, 156] width 9 height 9
click at [677, 97] on div "Task Details" at bounding box center [663, 97] width 40 height 12
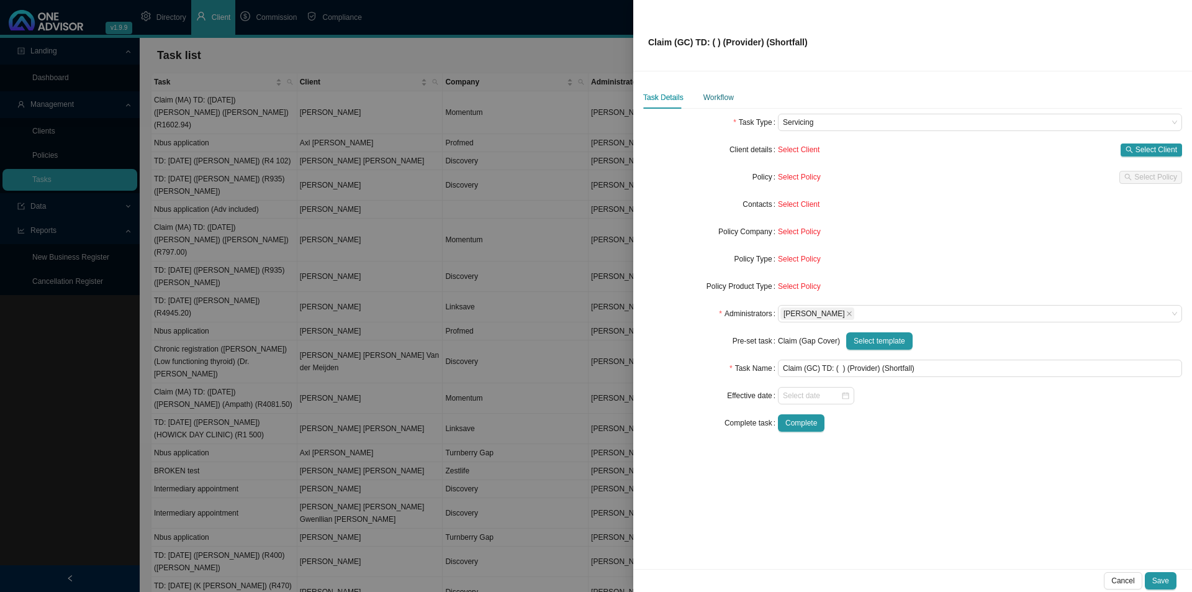
click at [729, 98] on div "Workflow" at bounding box center [719, 97] width 30 height 12
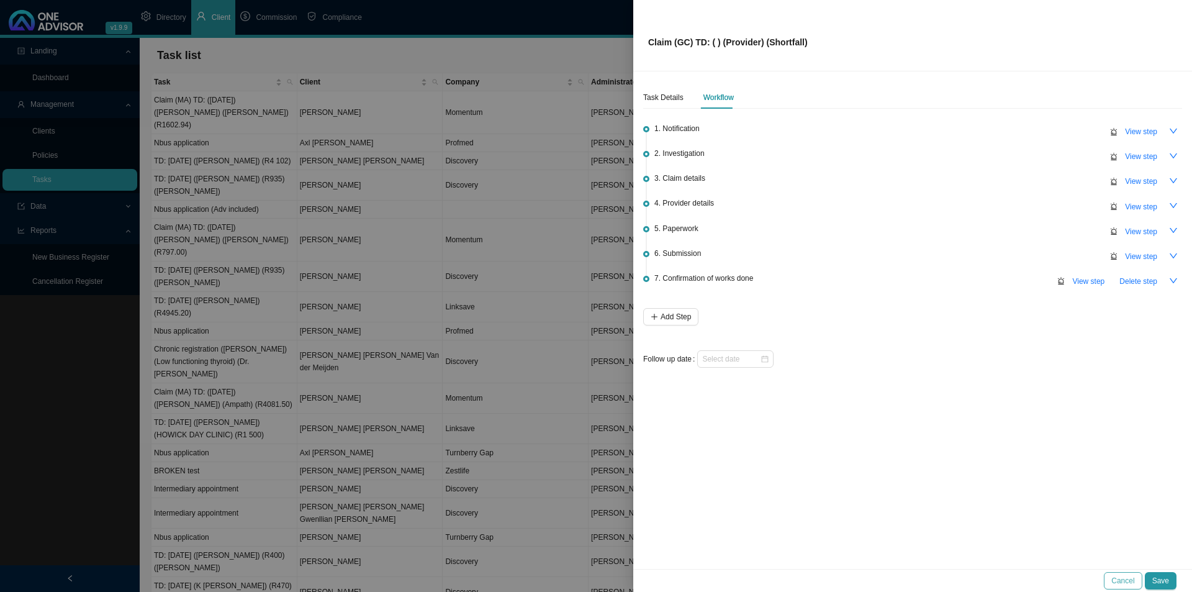
click at [953, 458] on span "Cancel" at bounding box center [1123, 580] width 23 height 12
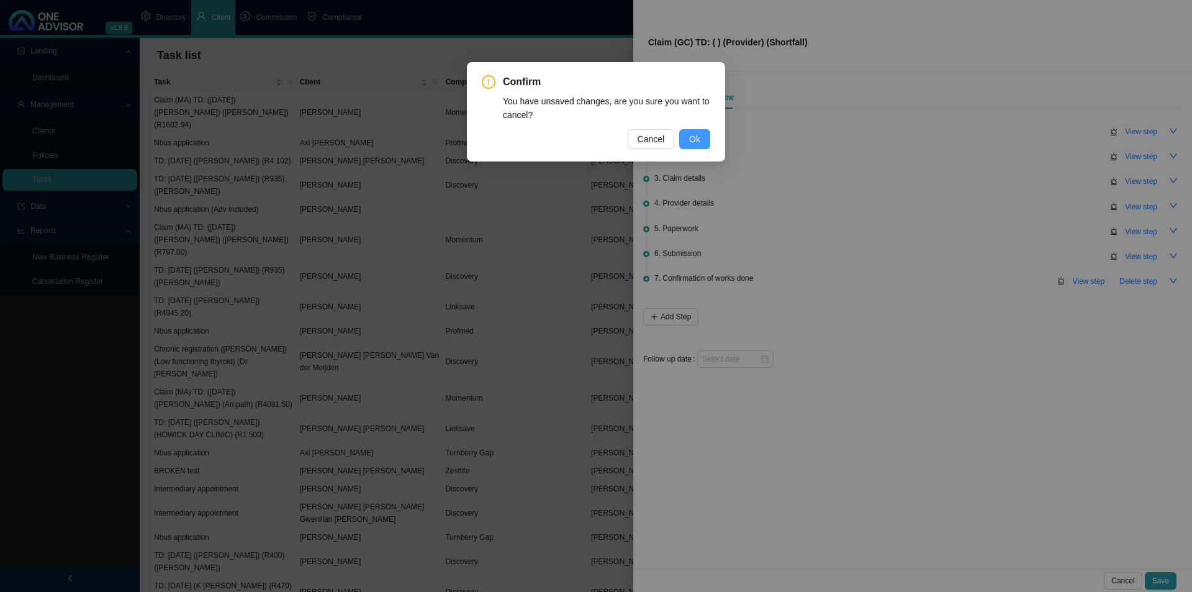
click at [703, 139] on button "Ok" at bounding box center [694, 139] width 31 height 20
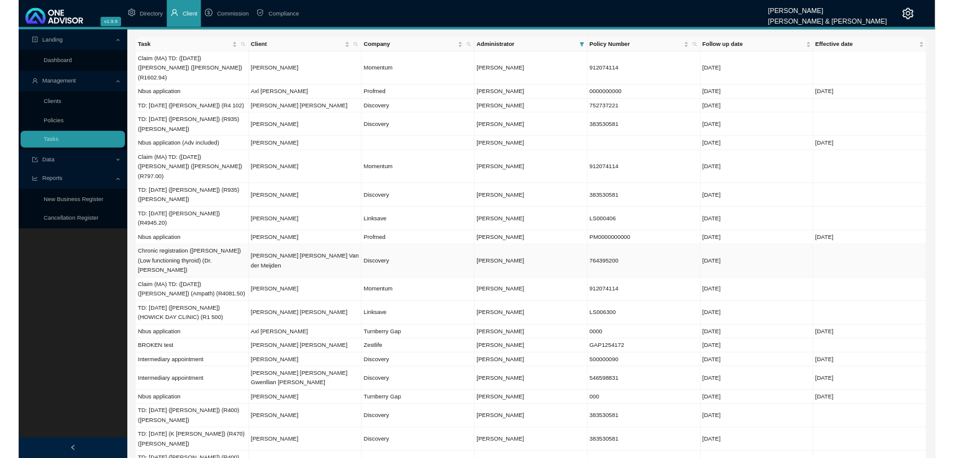
scroll to position [0, 0]
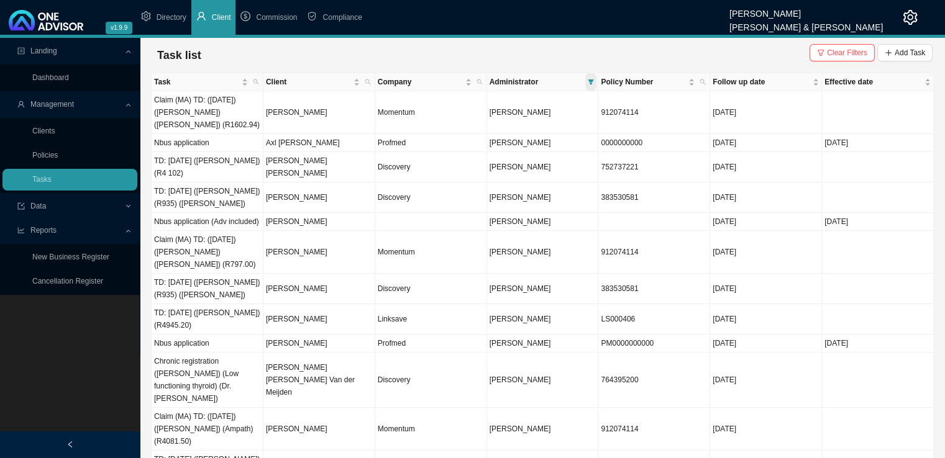
click at [595, 79] on span at bounding box center [590, 81] width 11 height 17
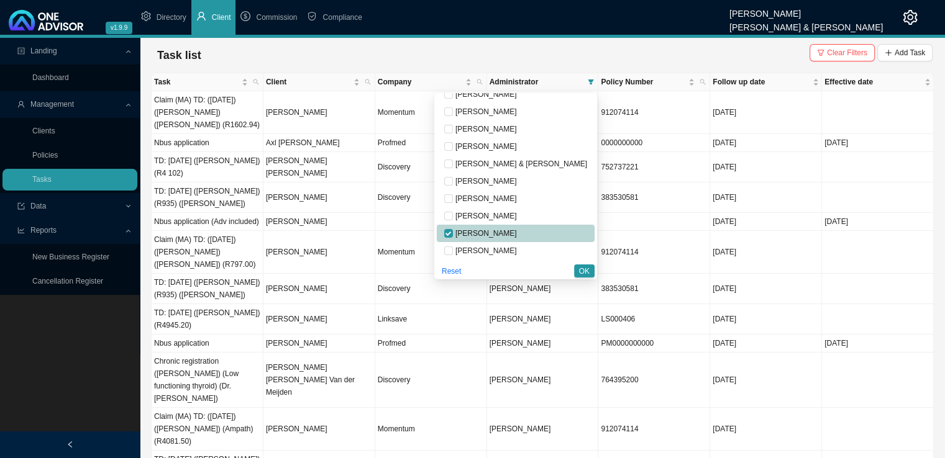
drag, startPoint x: 522, startPoint y: 233, endPoint x: 533, endPoint y: 217, distance: 20.2
click at [517, 233] on span "[PERSON_NAME]" at bounding box center [485, 233] width 64 height 9
checkbox input "false"
click at [517, 215] on span "[PERSON_NAME]" at bounding box center [485, 216] width 64 height 9
checkbox input "true"
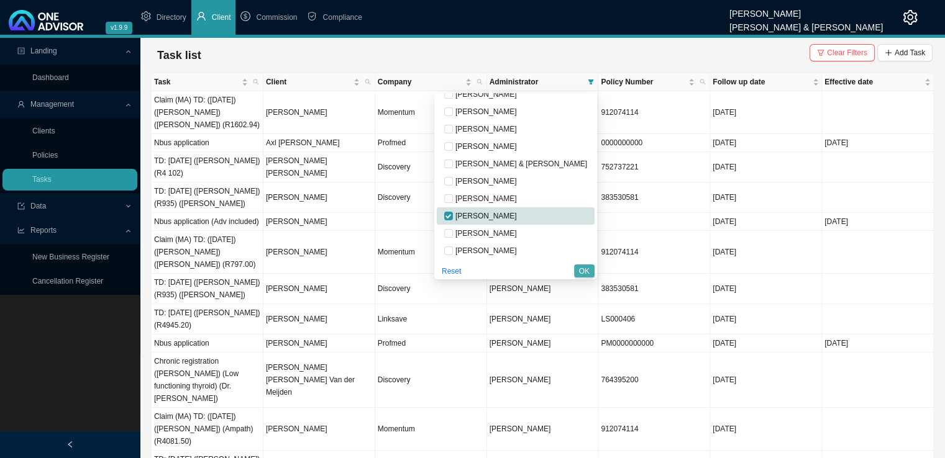
click at [585, 267] on span "OK" at bounding box center [584, 271] width 11 height 12
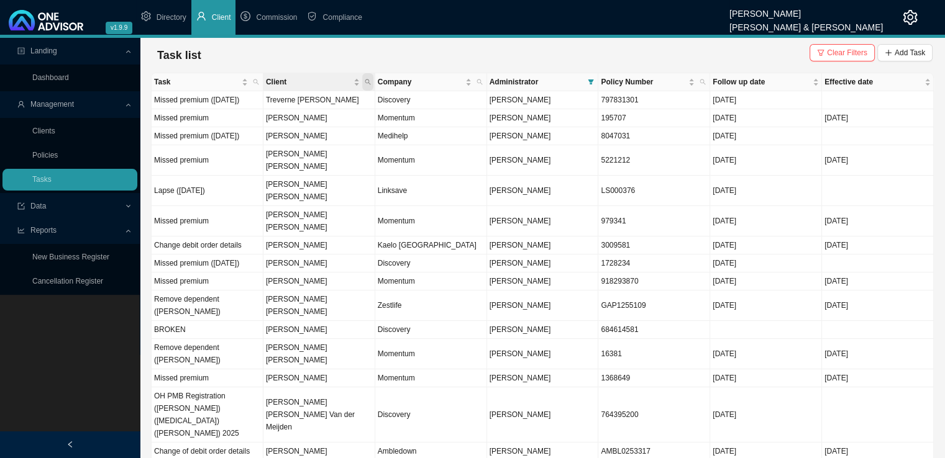
click at [368, 78] on span "Client" at bounding box center [367, 81] width 11 height 17
click at [317, 107] on input "text" at bounding box center [310, 106] width 117 height 17
type input "firth"
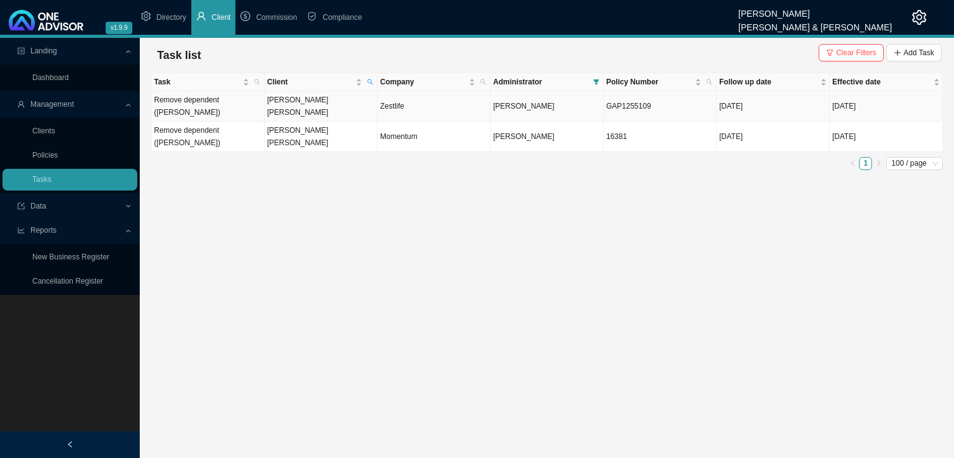
click at [415, 97] on td "Zestlife" at bounding box center [434, 106] width 113 height 30
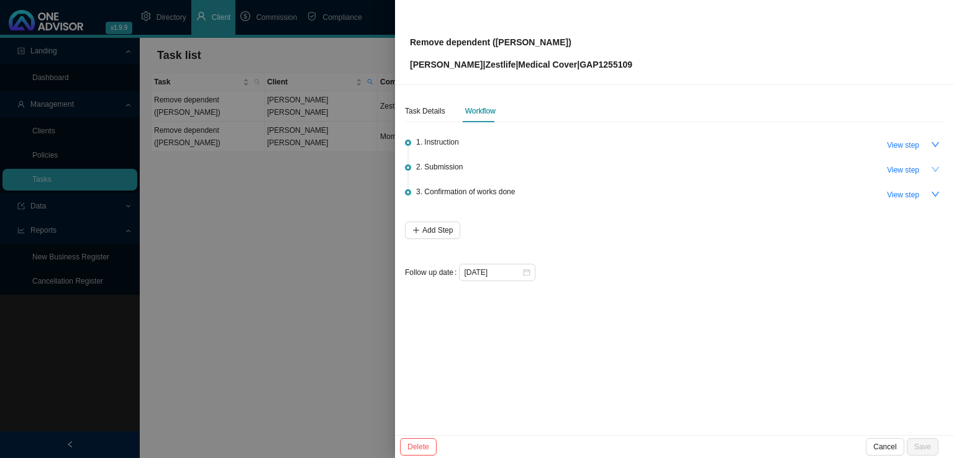
click at [931, 168] on icon "down" at bounding box center [935, 169] width 9 height 9
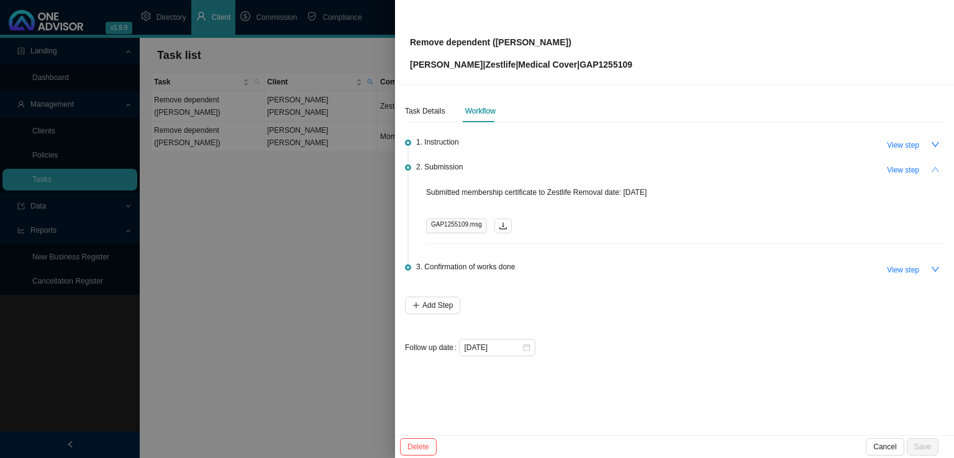
click at [931, 170] on icon "up" at bounding box center [935, 169] width 9 height 9
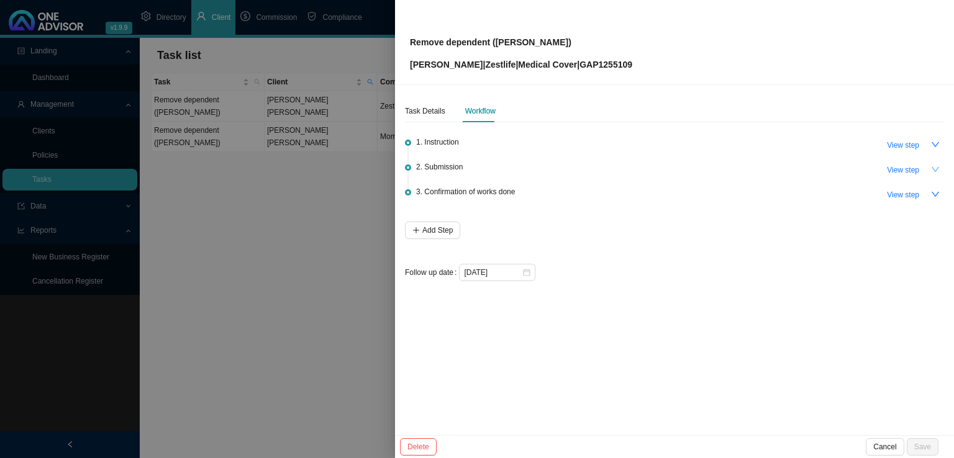
click at [931, 170] on icon "down" at bounding box center [935, 169] width 9 height 9
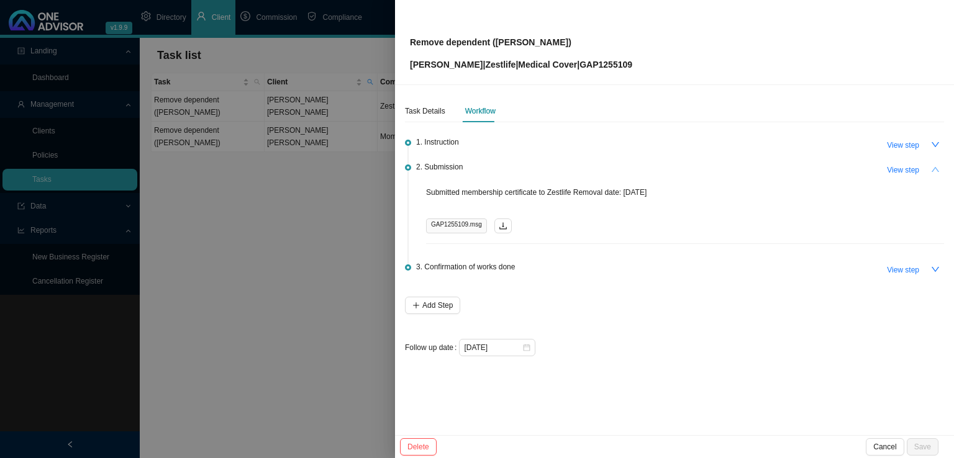
click at [931, 170] on icon "up" at bounding box center [935, 169] width 9 height 9
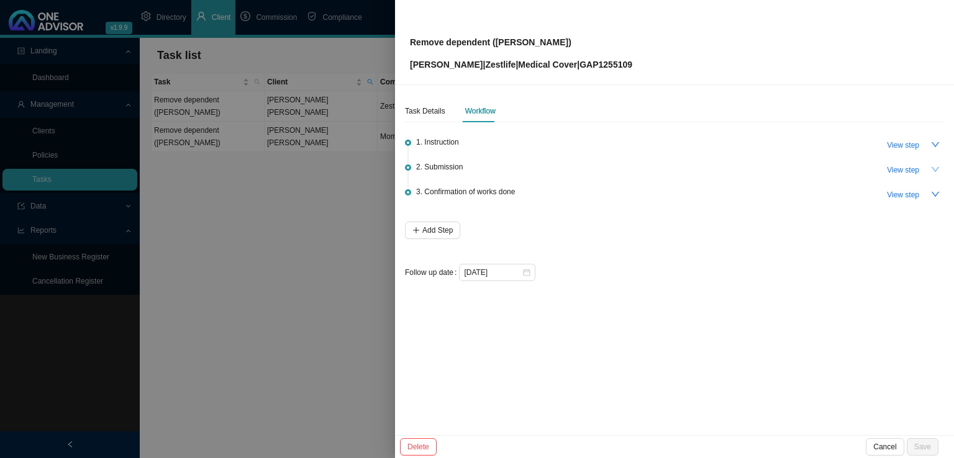
click at [358, 214] on div at bounding box center [477, 229] width 954 height 458
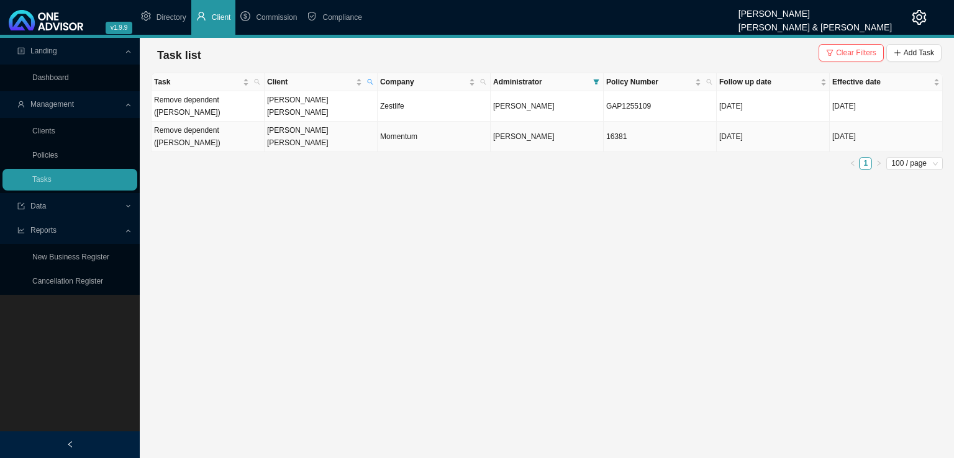
click at [325, 122] on td "[PERSON_NAME] [PERSON_NAME]" at bounding box center [321, 137] width 113 height 30
click at [349, 129] on div "Task Client Company Administrator Policy Number Follow up date Effective date R…" at bounding box center [547, 121] width 792 height 97
click at [361, 122] on td "[PERSON_NAME] [PERSON_NAME]" at bounding box center [321, 137] width 113 height 30
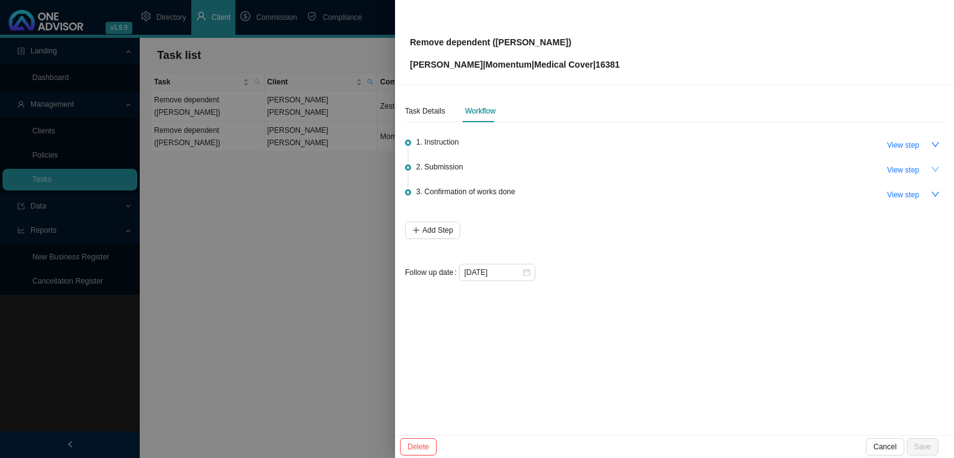
click at [935, 166] on icon "down" at bounding box center [935, 169] width 9 height 9
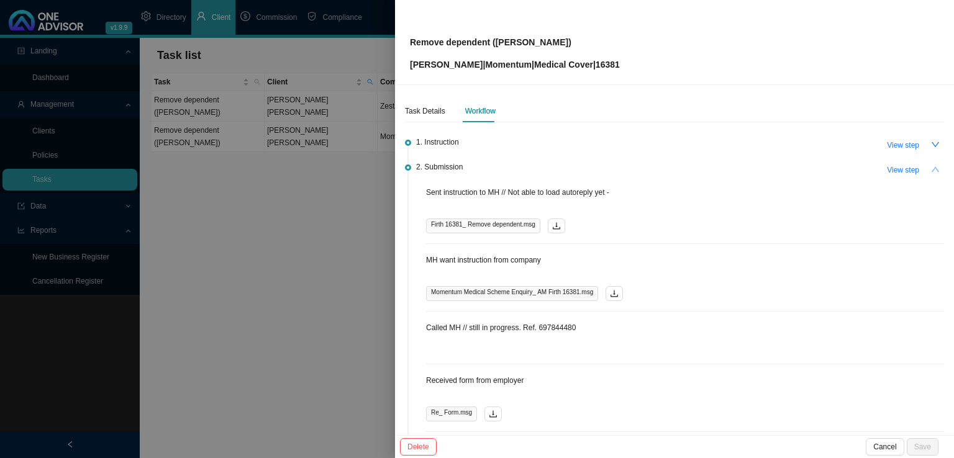
click at [281, 209] on div at bounding box center [477, 229] width 954 height 458
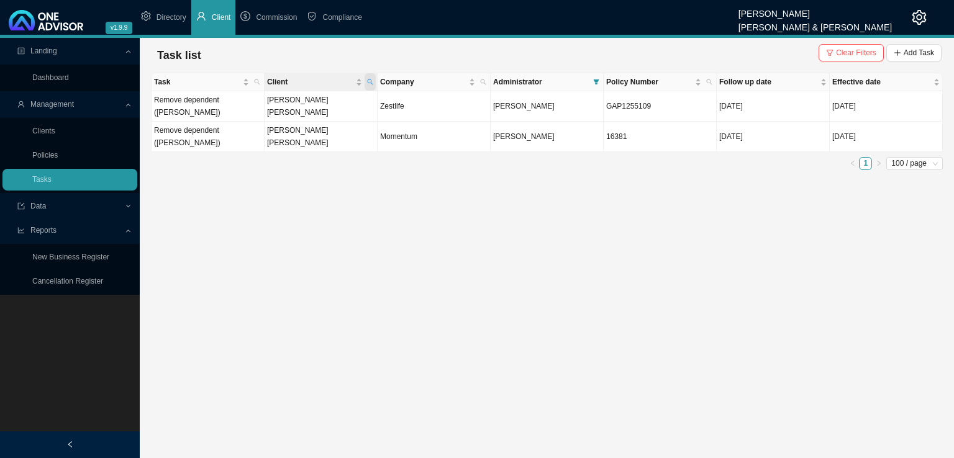
click at [371, 79] on icon "search" at bounding box center [370, 82] width 6 height 6
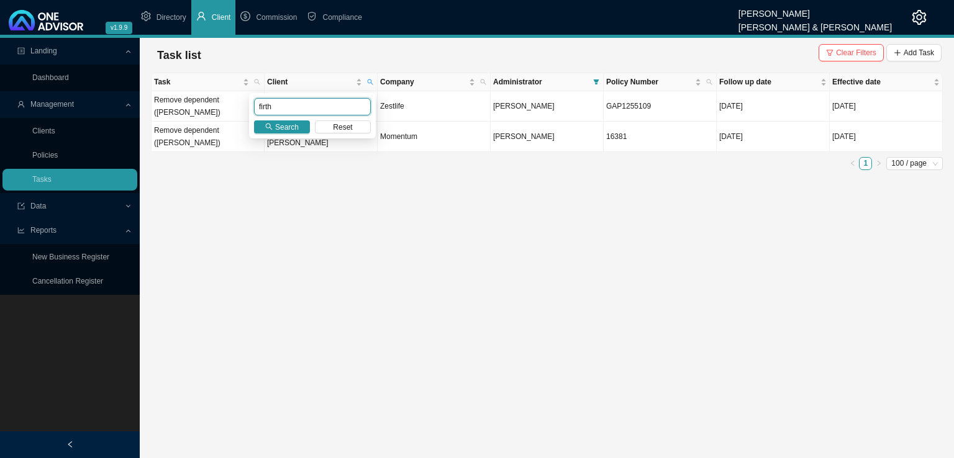
click at [345, 99] on input "firth" at bounding box center [312, 106] width 117 height 17
drag, startPoint x: 317, startPoint y: 101, endPoint x: 171, endPoint y: 104, distance: 145.4
click at [186, 104] on body "v1.9.9 [PERSON_NAME] & [PERSON_NAME] Directory Client Commission Compliance Lan…" at bounding box center [477, 229] width 954 height 458
type input "blackbeard"
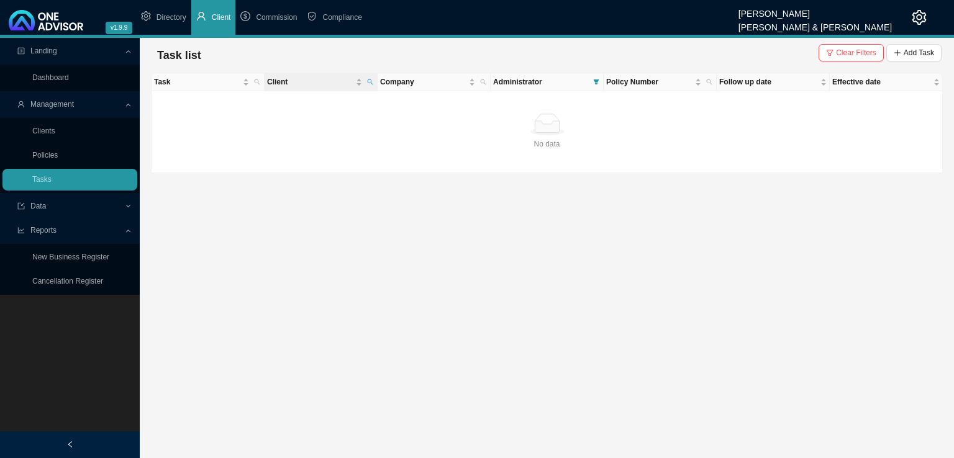
click at [376, 79] on th "Client" at bounding box center [321, 82] width 113 height 18
click at [370, 80] on icon "search" at bounding box center [371, 82] width 6 height 6
click at [353, 130] on button "Reset" at bounding box center [343, 126] width 56 height 13
click at [353, 127] on button "Reset" at bounding box center [343, 126] width 56 height 13
click at [846, 54] on span "Clear Filters" at bounding box center [856, 53] width 40 height 12
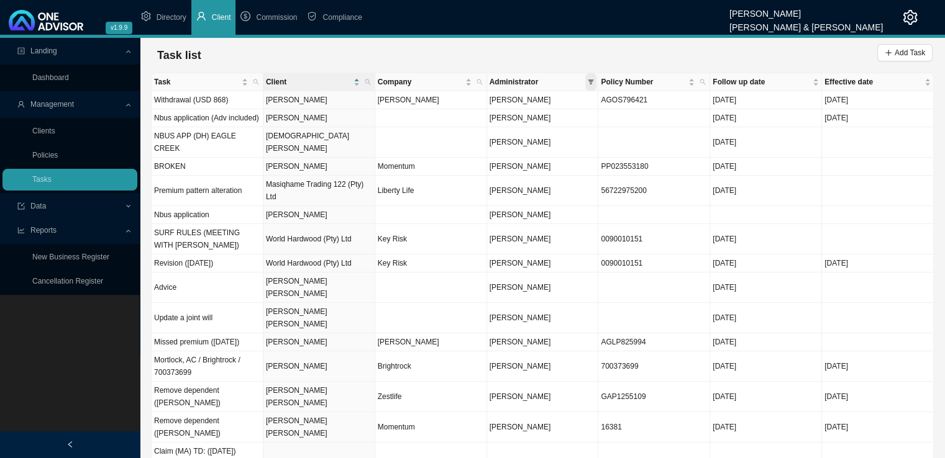
click at [589, 80] on icon "filter" at bounding box center [591, 81] width 6 height 5
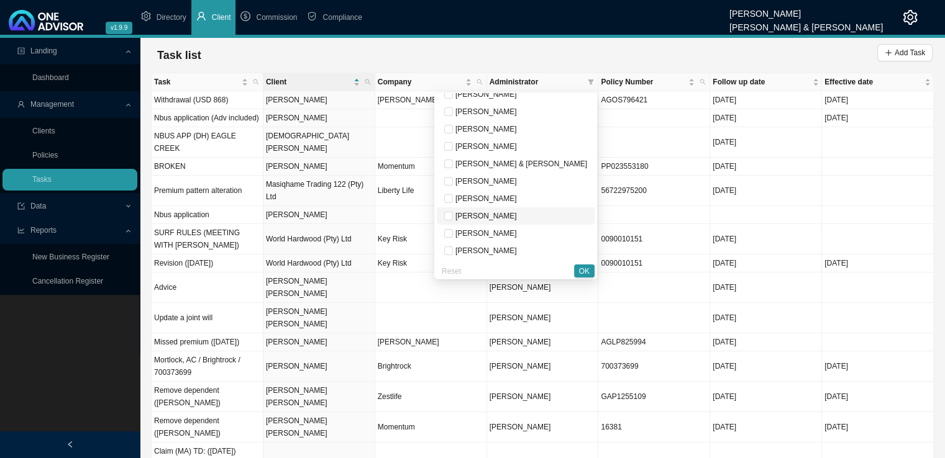
click at [517, 213] on span "[PERSON_NAME]" at bounding box center [485, 216] width 64 height 9
checkbox input "true"
click at [581, 273] on span "OK" at bounding box center [584, 271] width 11 height 12
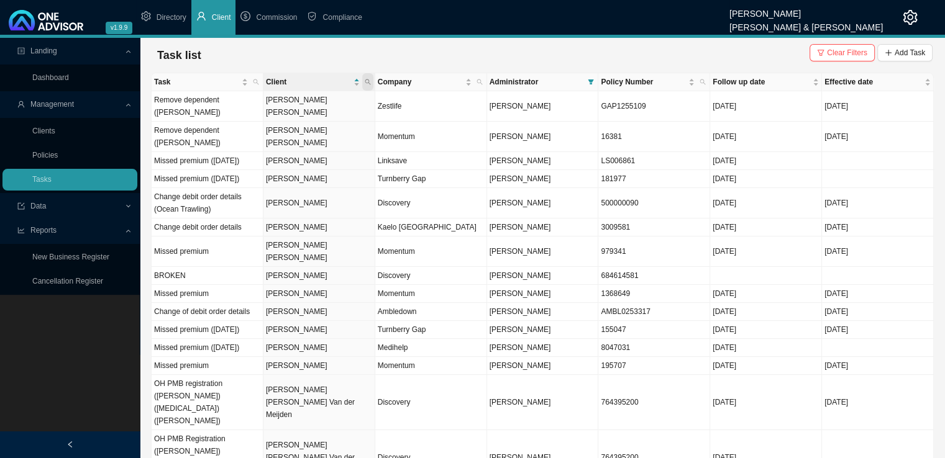
click at [365, 80] on icon "search" at bounding box center [368, 82] width 6 height 6
click at [309, 108] on input "text" at bounding box center [310, 106] width 117 height 17
type input "blackbeard"
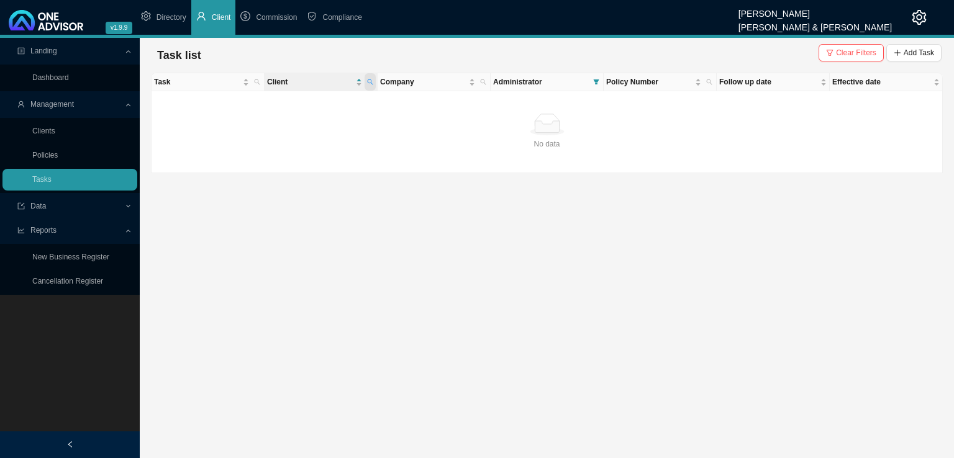
click at [370, 84] on icon "search" at bounding box center [370, 82] width 6 height 6
drag, startPoint x: 832, startPoint y: 53, endPoint x: 829, endPoint y: 64, distance: 11.6
click at [832, 53] on icon "filter" at bounding box center [829, 52] width 7 height 7
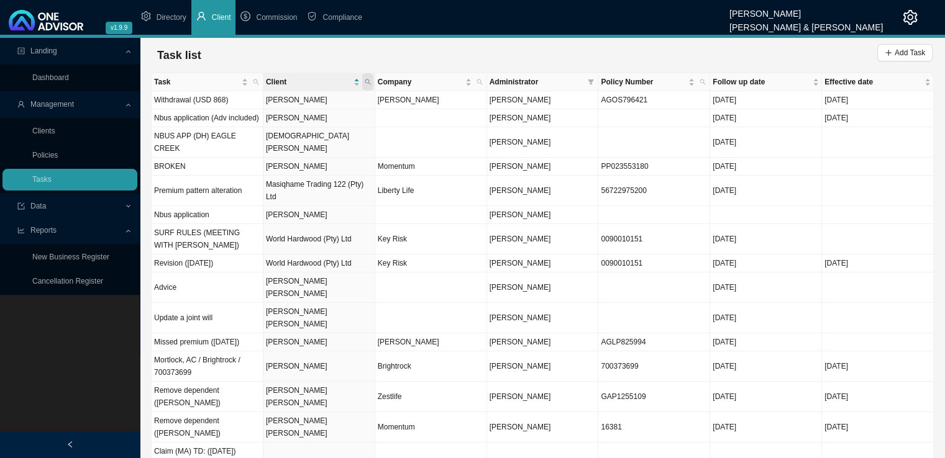
click at [366, 83] on icon "search" at bounding box center [368, 82] width 6 height 6
click at [321, 107] on input "text" at bounding box center [310, 106] width 117 height 17
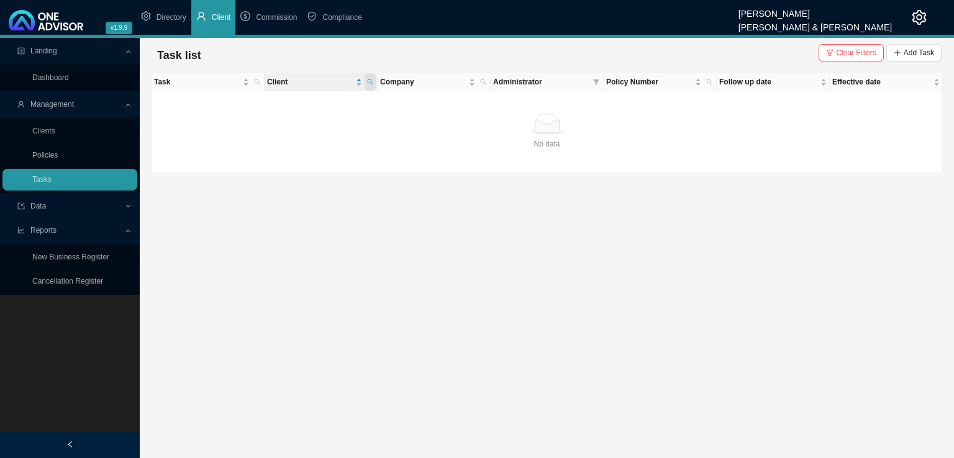
click at [370, 85] on span at bounding box center [370, 81] width 11 height 17
click at [292, 110] on input "blackbeard" at bounding box center [312, 106] width 117 height 17
drag, startPoint x: 315, startPoint y: 108, endPoint x: 128, endPoint y: 97, distance: 187.2
click at [134, 102] on body "v1.9.9 [PERSON_NAME] & [PERSON_NAME] Directory Client Commission Compliance Lan…" at bounding box center [477, 229] width 954 height 458
type input "firth"
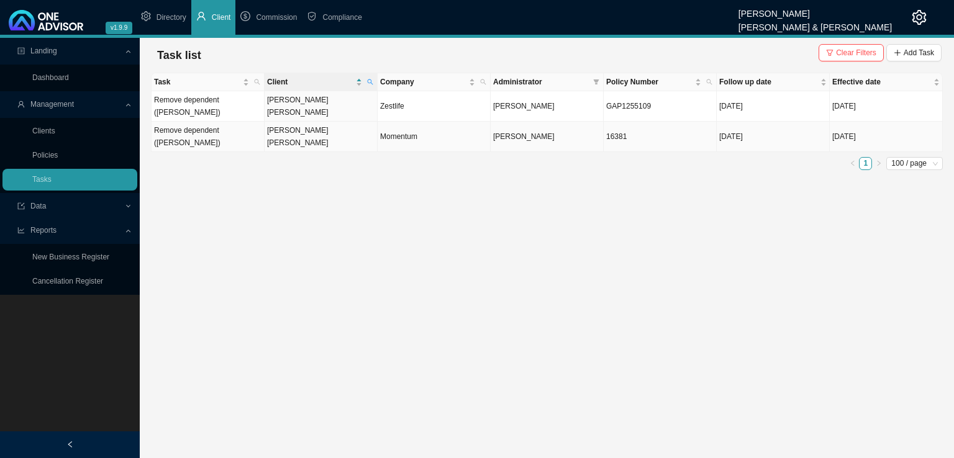
click at [432, 122] on td "Momentum" at bounding box center [434, 137] width 113 height 30
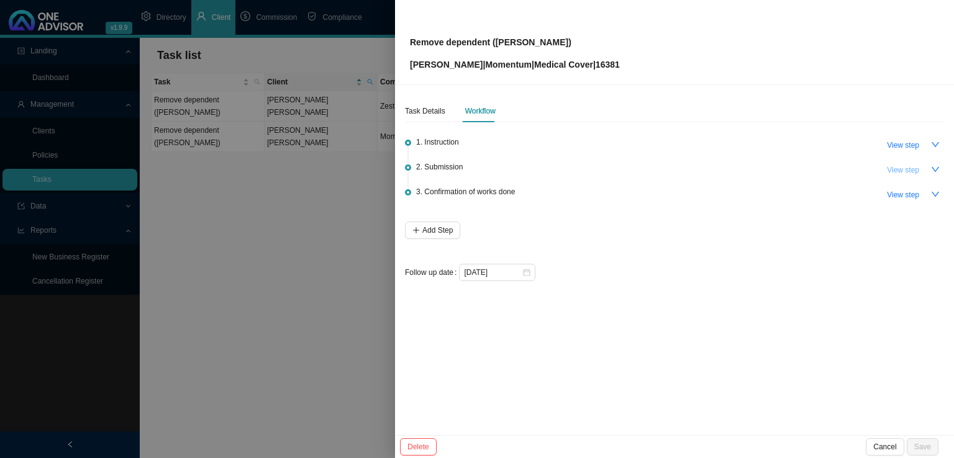
click at [890, 165] on span "View step" at bounding box center [903, 170] width 32 height 12
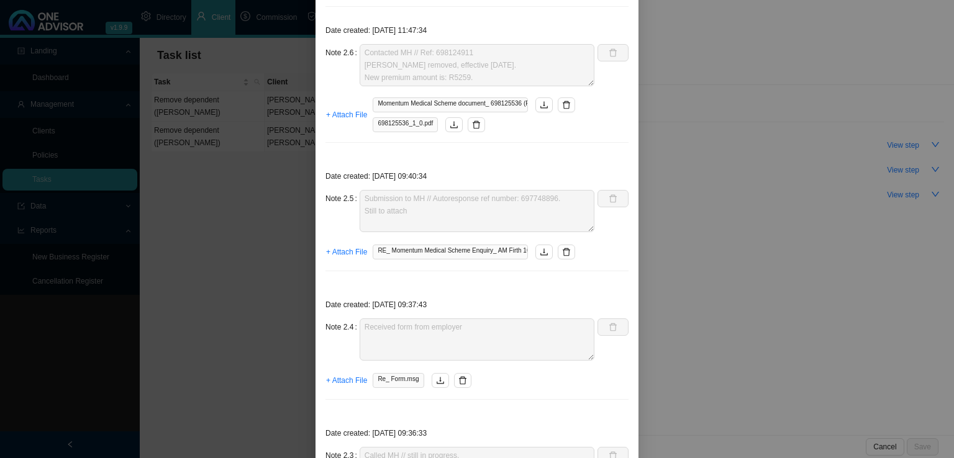
scroll to position [67, 0]
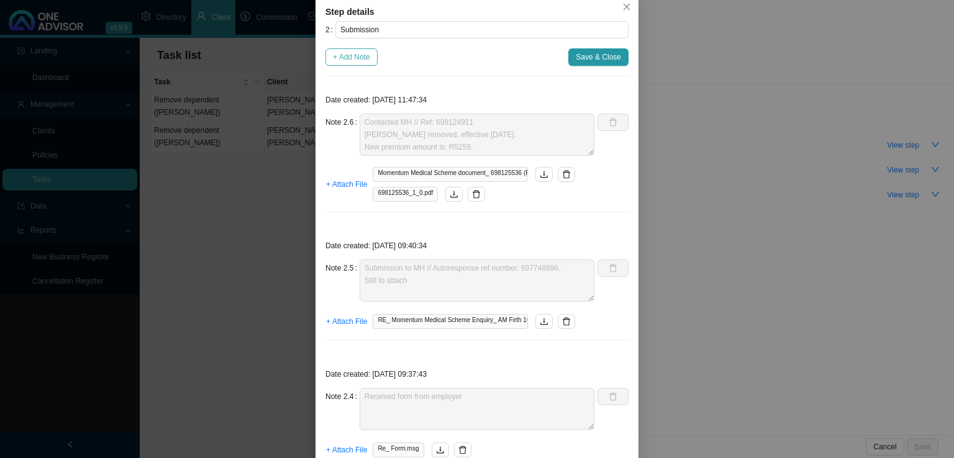
click at [369, 59] on button "+ Add Note" at bounding box center [351, 56] width 52 height 17
type textarea "Contacted MH // Ref: 698124911 [PERSON_NAME] removed, effective [DATE]. New pre…"
type textarea "Submission to MH // Autoresponse ref number: 697748896. Still to attach"
type textarea "Received form from employer"
type textarea "Called MH // still in progress. Ref. 697844480"
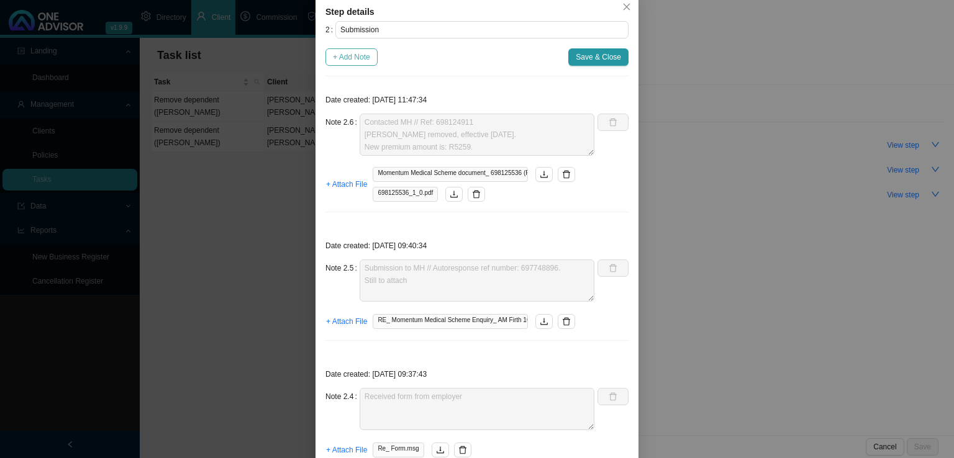
type textarea "MH want instruction from company"
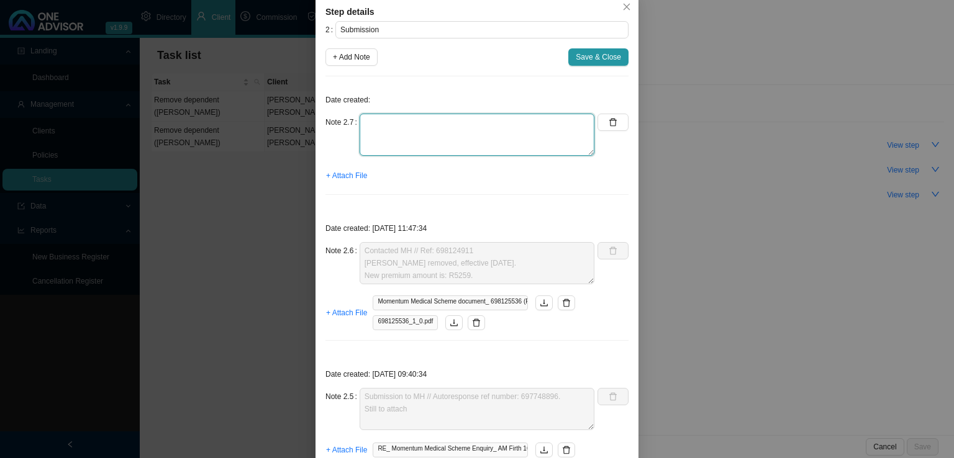
click at [420, 132] on textarea at bounding box center [477, 135] width 235 height 42
type textarea "TEST"
click at [351, 170] on span "+ Attach File" at bounding box center [346, 176] width 41 height 12
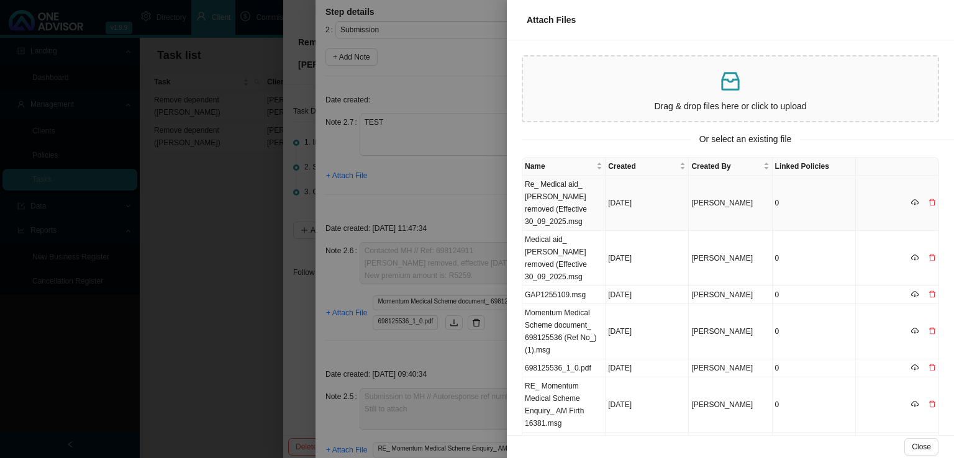
click at [574, 202] on td "Re_ Medical aid_ [PERSON_NAME] removed (Effective 30_09_2025.msg" at bounding box center [563, 203] width 83 height 55
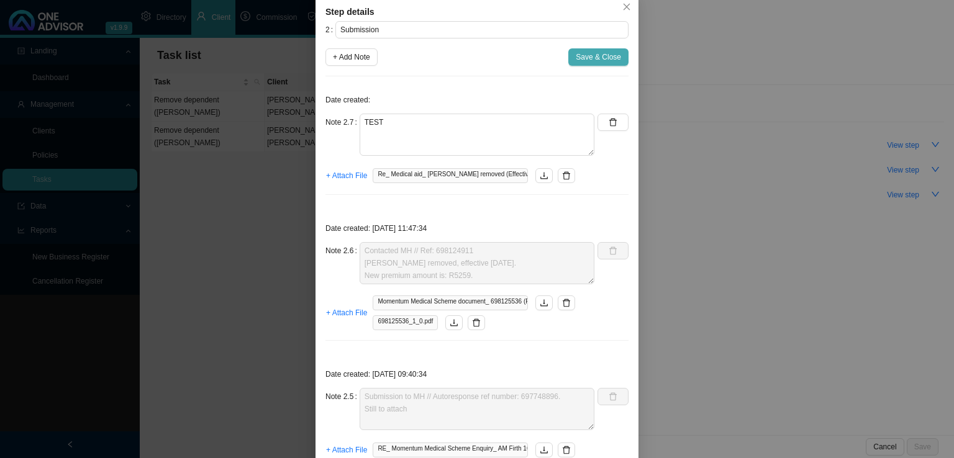
click at [594, 58] on span "Save & Close" at bounding box center [598, 57] width 45 height 12
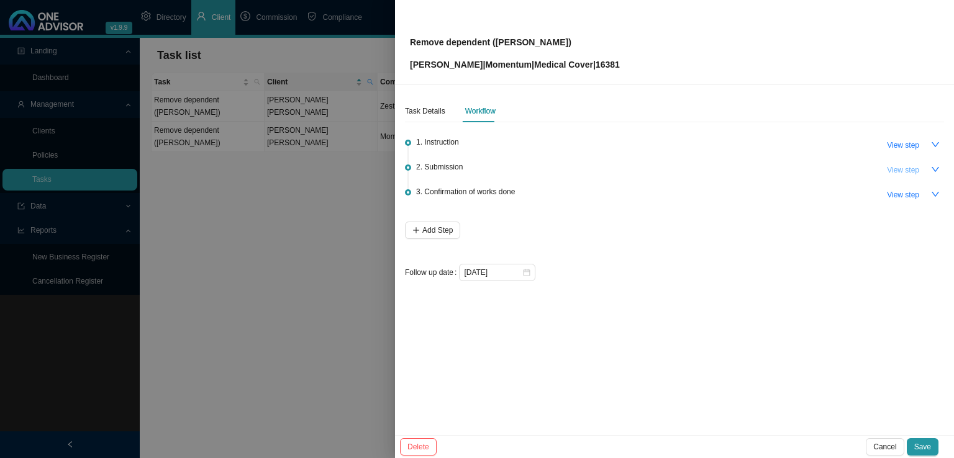
click at [907, 170] on span "View step" at bounding box center [903, 170] width 32 height 12
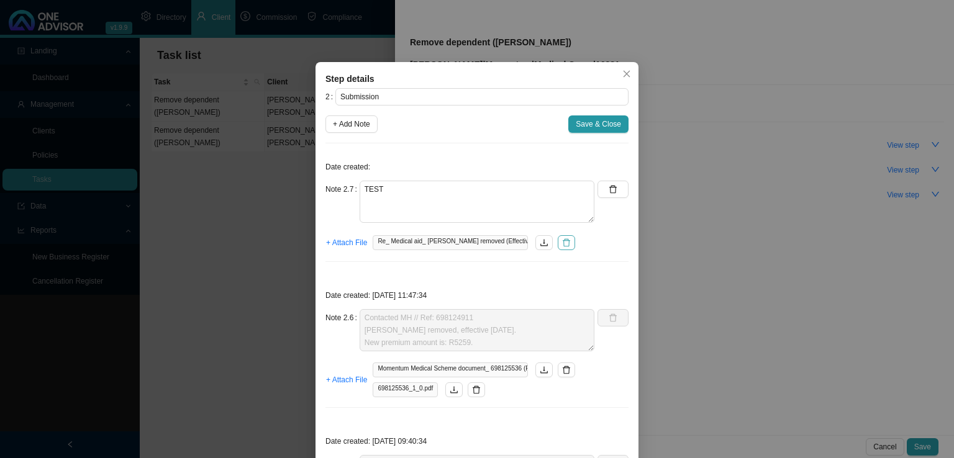
click at [562, 244] on icon "delete" at bounding box center [566, 242] width 9 height 9
click at [614, 191] on button "button" at bounding box center [612, 189] width 31 height 17
type textarea "Contacted MH // Ref: 698124911 [PERSON_NAME] removed, effective [DATE]. New pre…"
type textarea "Submission to MH // Autoresponse ref number: 697748896. Still to attach"
type textarea "Received form from employer"
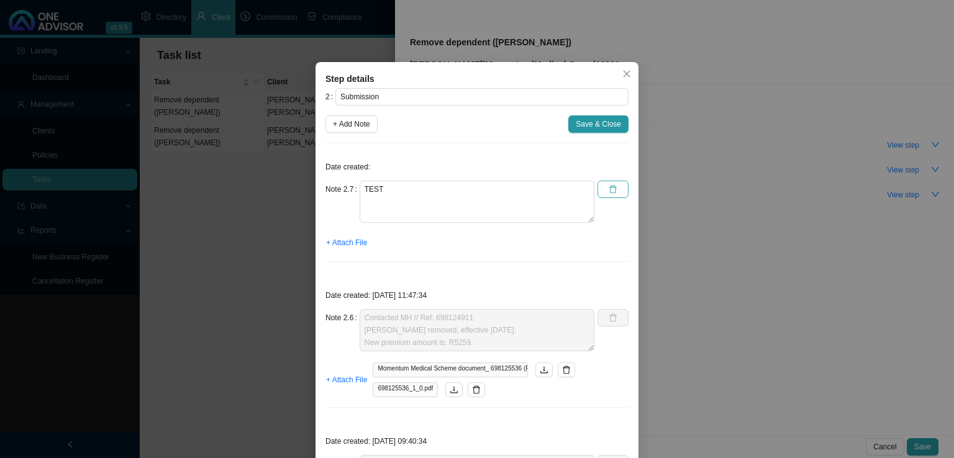
type textarea "Called MH // still in progress. Ref. 697844480"
type textarea "MH want instruction from company"
type textarea "Sent instruction to MH // Not able to load autoreply yet -"
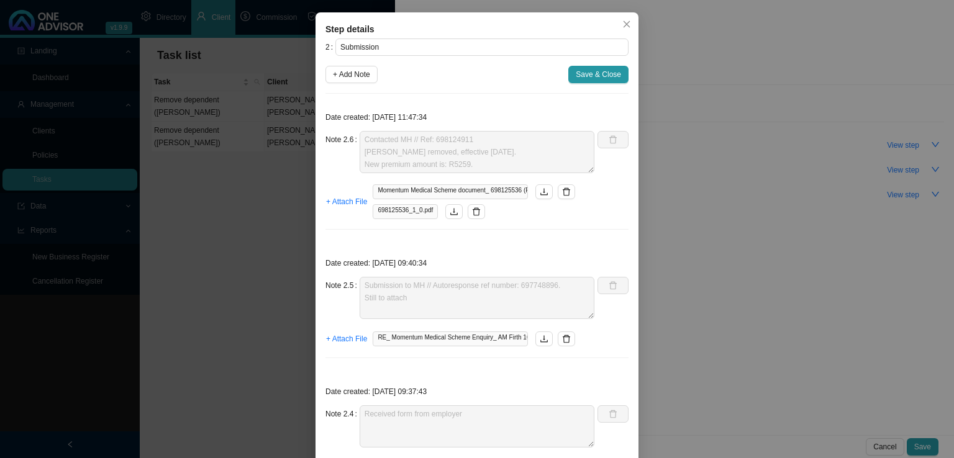
scroll to position [124, 0]
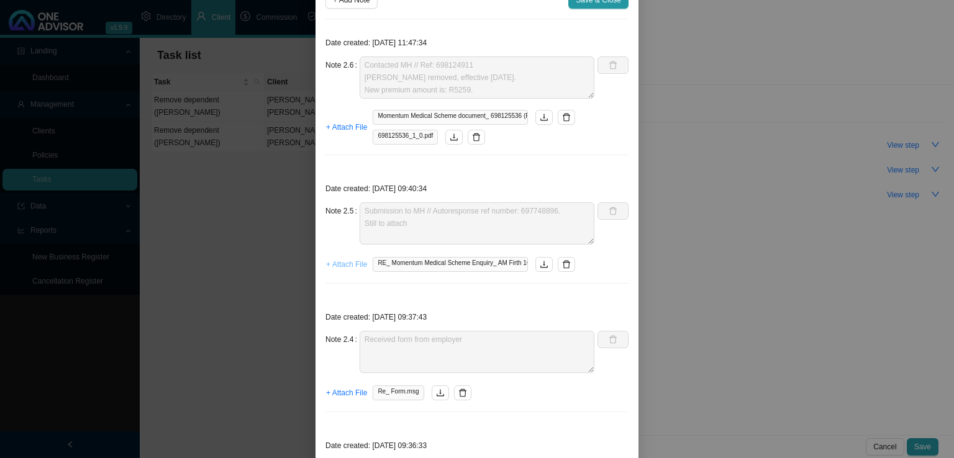
click at [350, 266] on span "+ Attach File" at bounding box center [346, 264] width 41 height 12
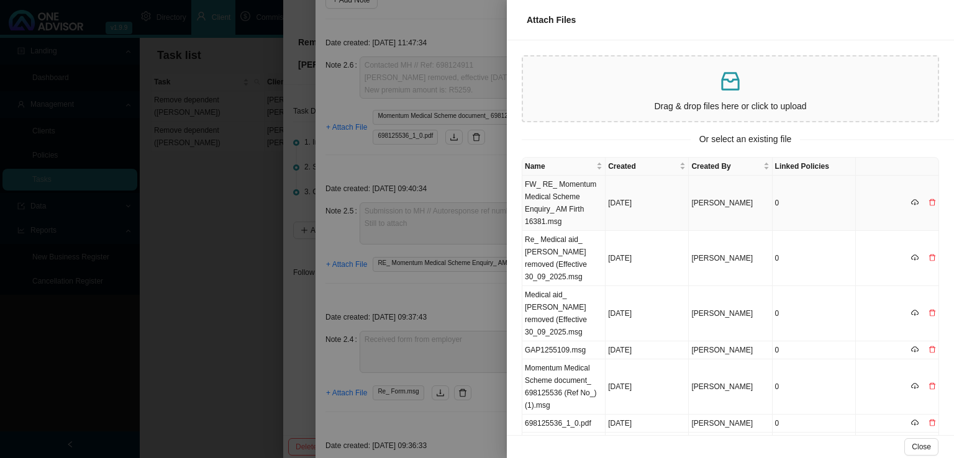
click at [571, 199] on td "FW_ RE_ Momentum Medical Scheme Enquiry_ AM Firth 16381.msg" at bounding box center [563, 203] width 83 height 55
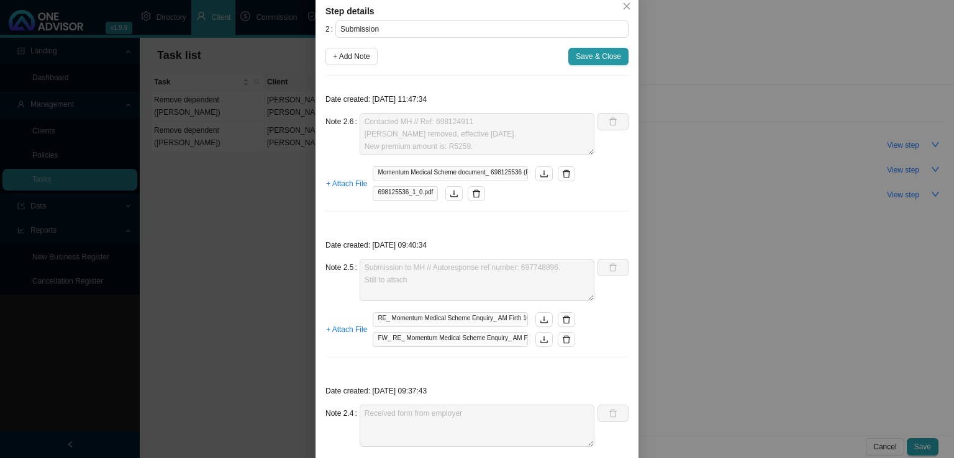
scroll to position [0, 0]
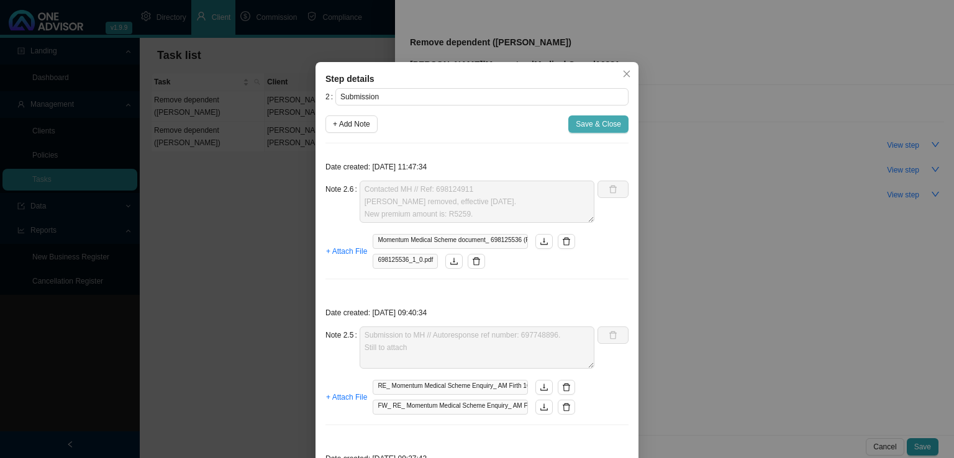
click at [592, 124] on span "Save & Close" at bounding box center [598, 124] width 45 height 12
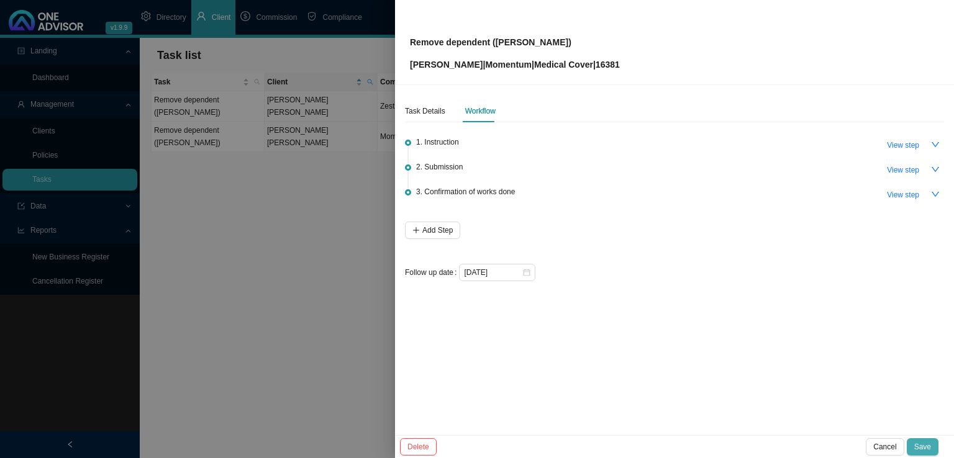
click at [917, 445] on span "Save" at bounding box center [922, 447] width 17 height 12
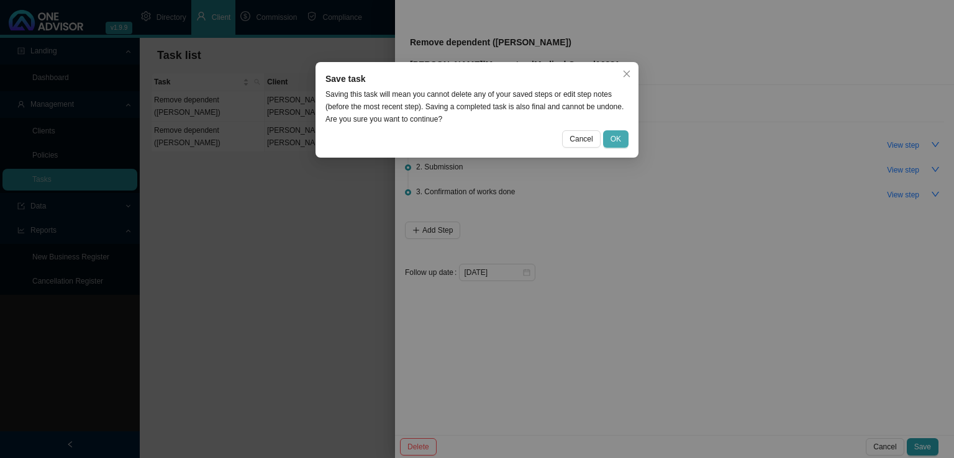
click at [621, 138] on button "OK" at bounding box center [615, 138] width 25 height 17
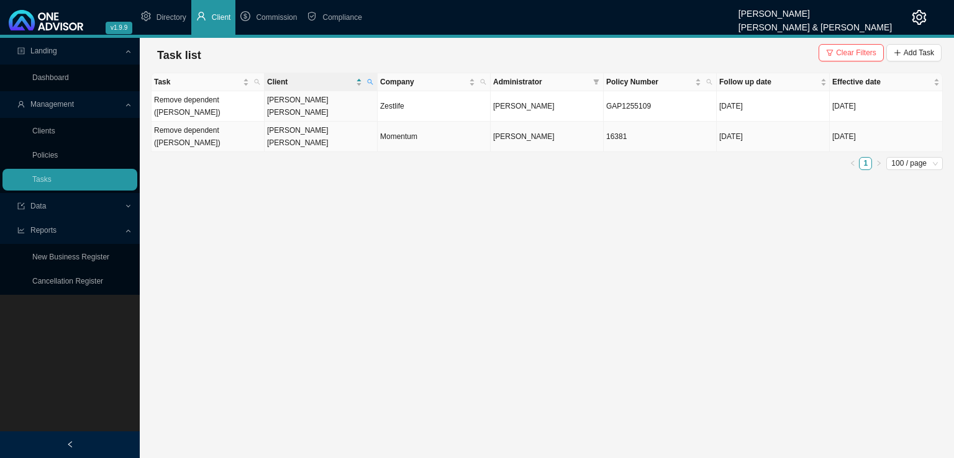
click at [323, 124] on td "[PERSON_NAME] [PERSON_NAME]" at bounding box center [321, 137] width 113 height 30
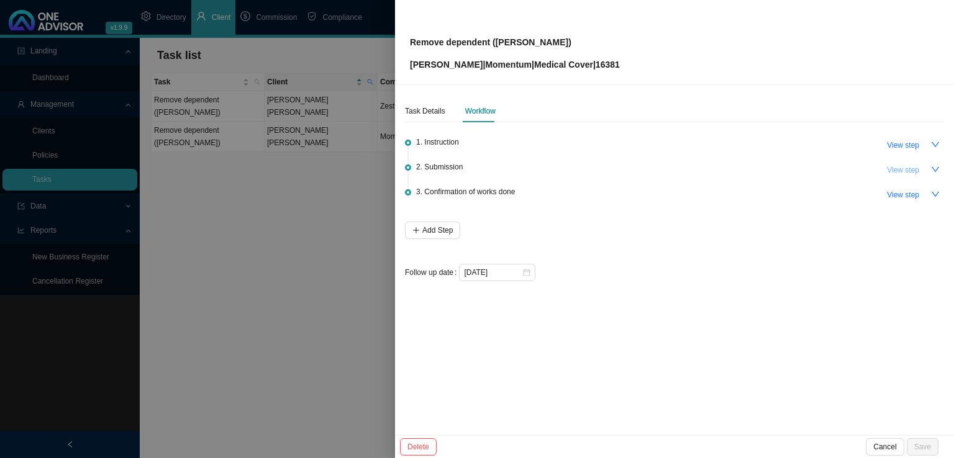
click at [907, 173] on span "View step" at bounding box center [903, 170] width 32 height 12
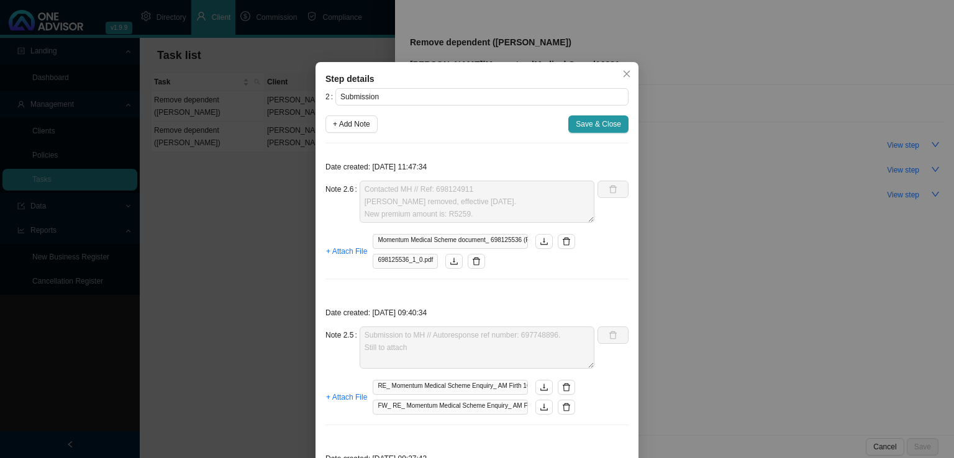
click at [582, 124] on span "Save & Close" at bounding box center [598, 124] width 45 height 12
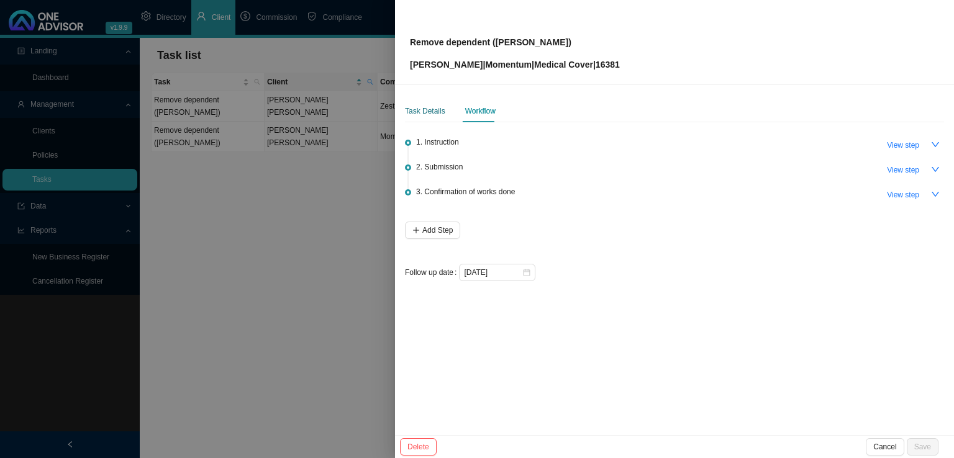
click at [433, 110] on div "Task Details" at bounding box center [425, 111] width 40 height 12
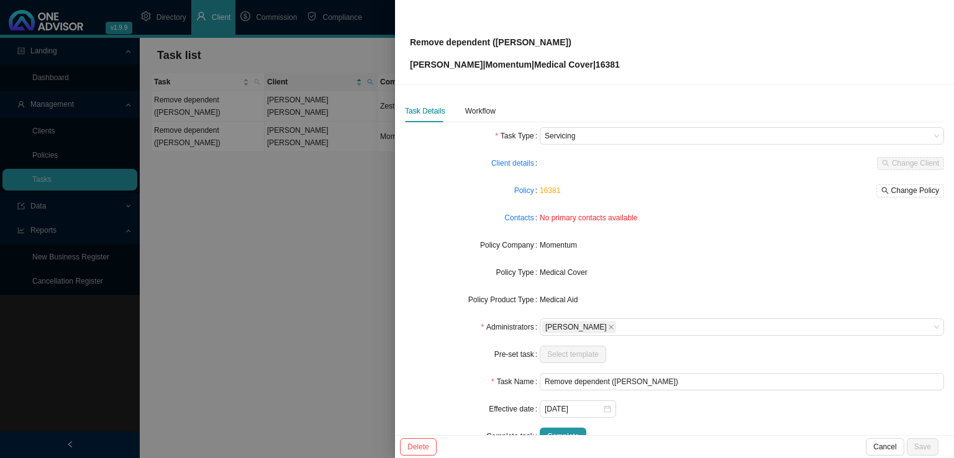
scroll to position [30, 0]
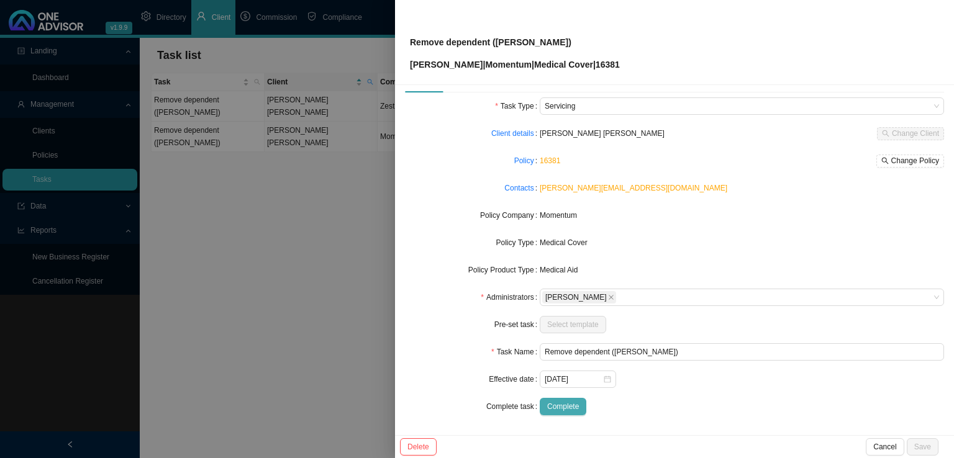
click at [561, 398] on button "Complete" at bounding box center [563, 406] width 47 height 17
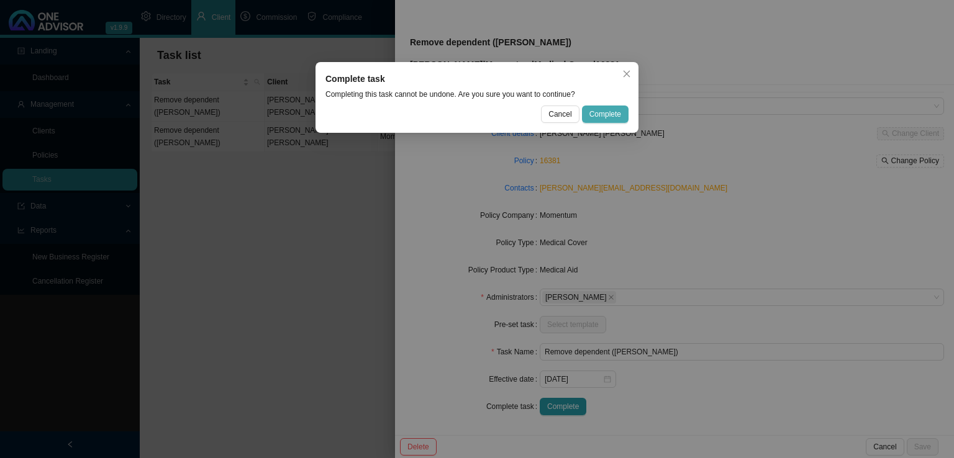
click at [604, 115] on span "Complete" at bounding box center [605, 114] width 32 height 12
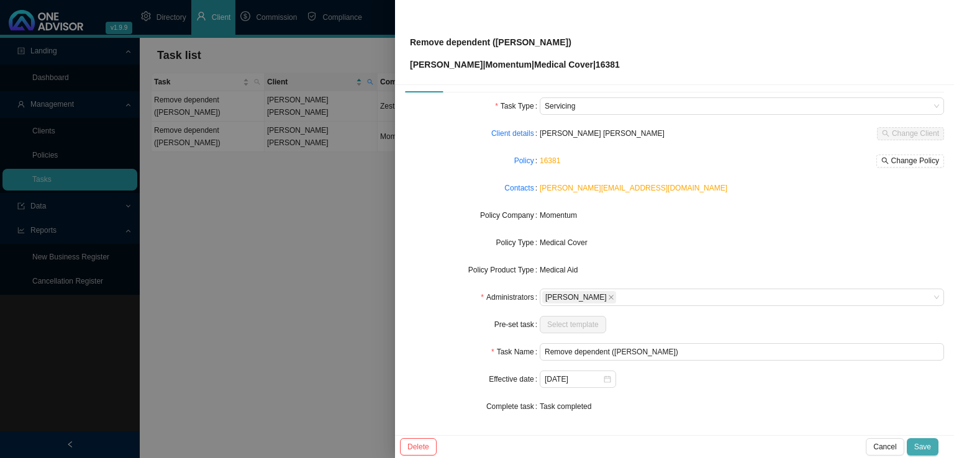
click at [928, 445] on span "Save" at bounding box center [922, 447] width 17 height 12
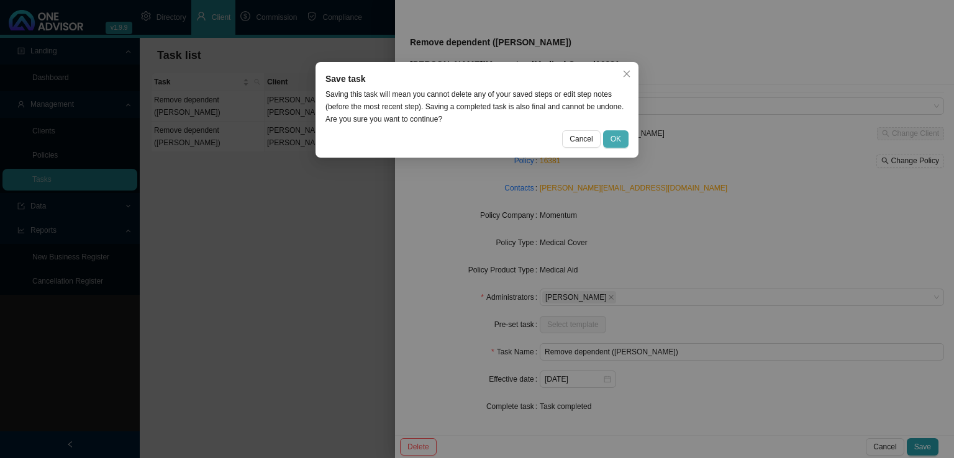
click at [616, 136] on span "OK" at bounding box center [615, 139] width 11 height 12
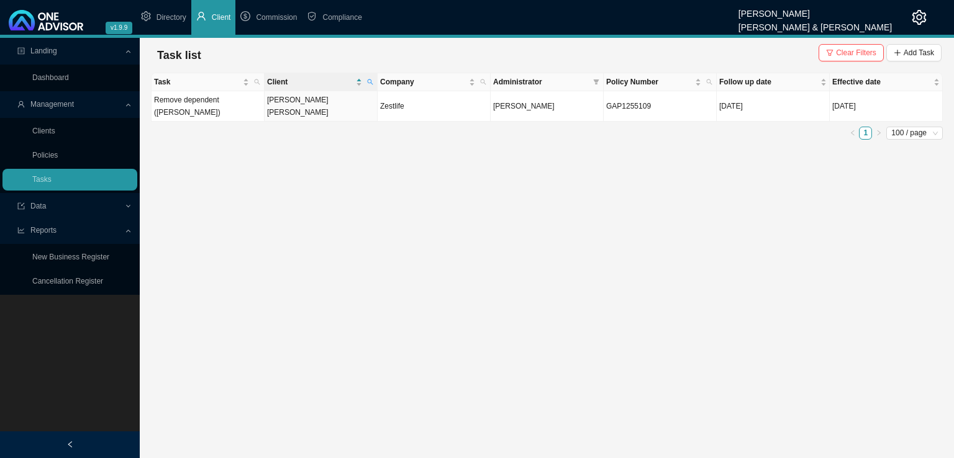
drag, startPoint x: 367, startPoint y: 80, endPoint x: 369, endPoint y: 91, distance: 10.7
click at [367, 80] on icon "search" at bounding box center [370, 82] width 6 height 6
drag, startPoint x: 286, startPoint y: 104, endPoint x: 233, endPoint y: 108, distance: 52.3
click at [233, 108] on body "v1.9.9 [PERSON_NAME] & [PERSON_NAME] Directory Client Commission Compliance Lan…" at bounding box center [477, 229] width 954 height 458
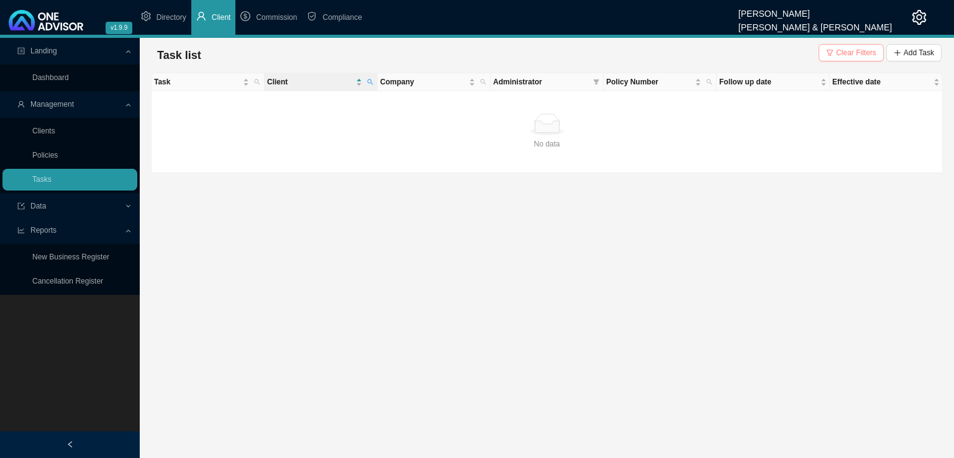
click at [858, 57] on span "Clear Filters" at bounding box center [856, 53] width 40 height 12
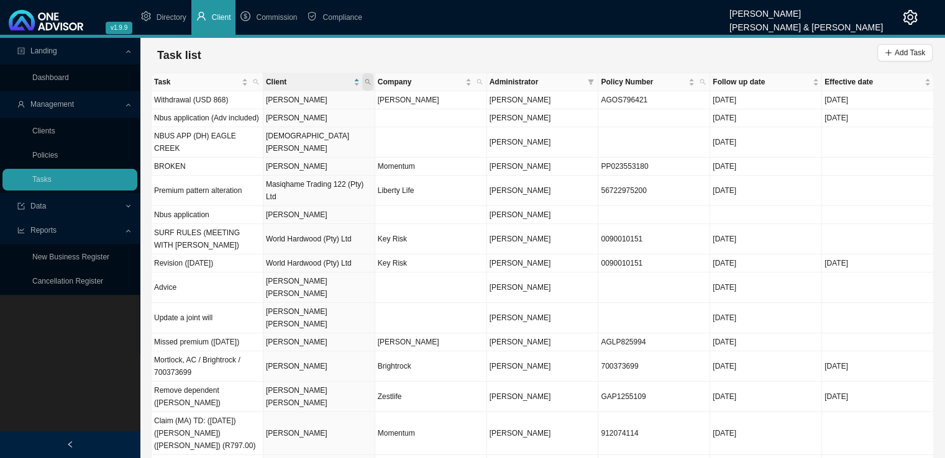
click at [369, 81] on icon "search" at bounding box center [368, 82] width 6 height 6
click at [278, 106] on input "text" at bounding box center [310, 106] width 117 height 17
type input "[PERSON_NAME]"
